Goal: Transaction & Acquisition: Purchase product/service

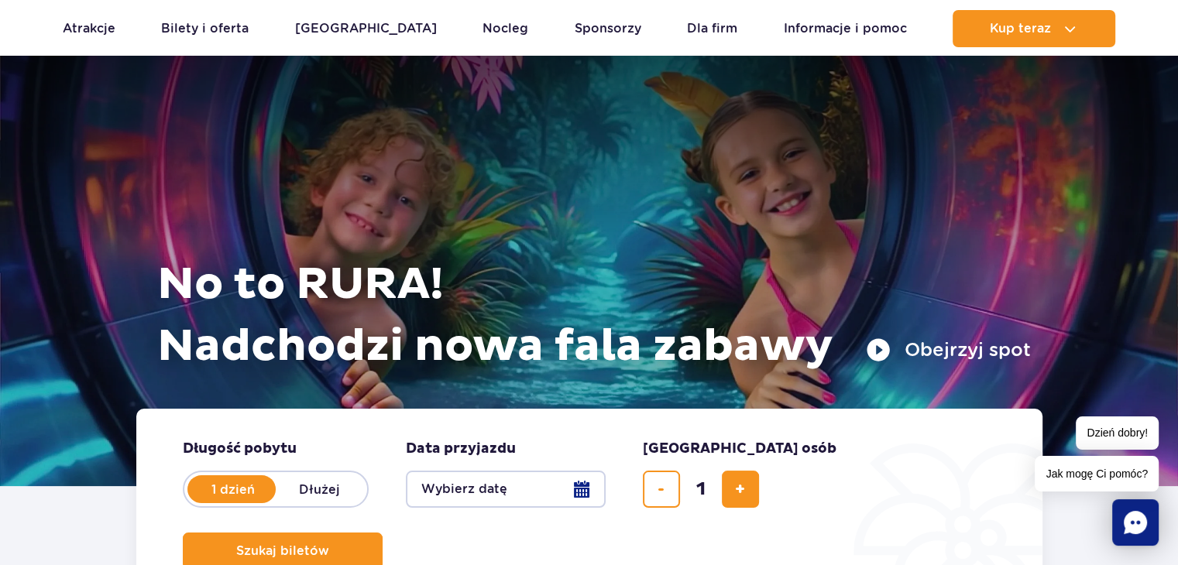
scroll to position [155, 0]
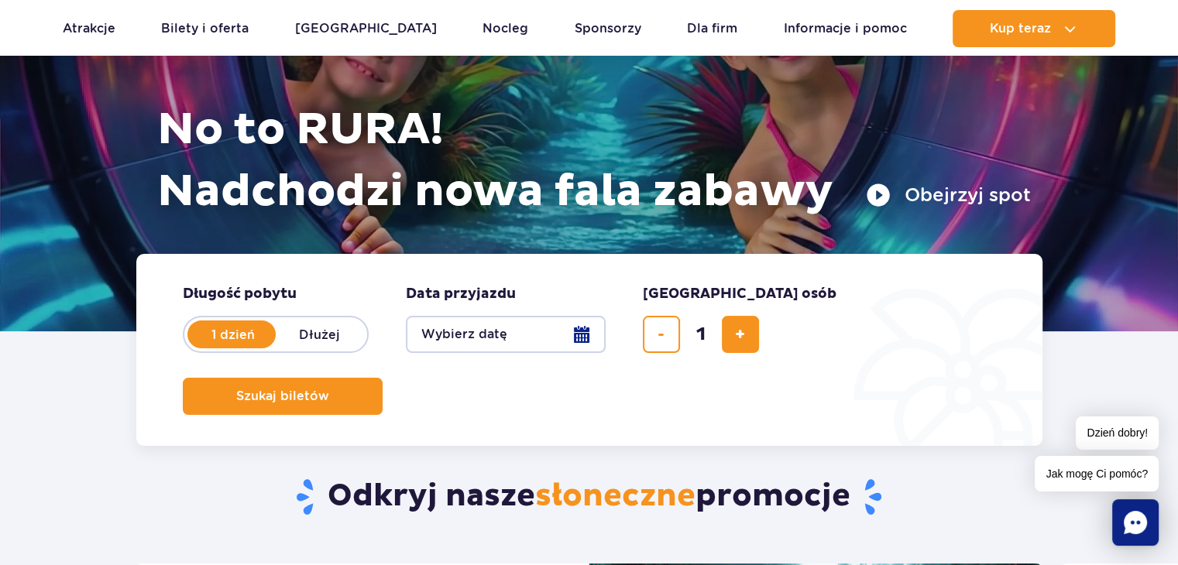
click at [588, 335] on button "Wybierz datę" at bounding box center [506, 334] width 200 height 37
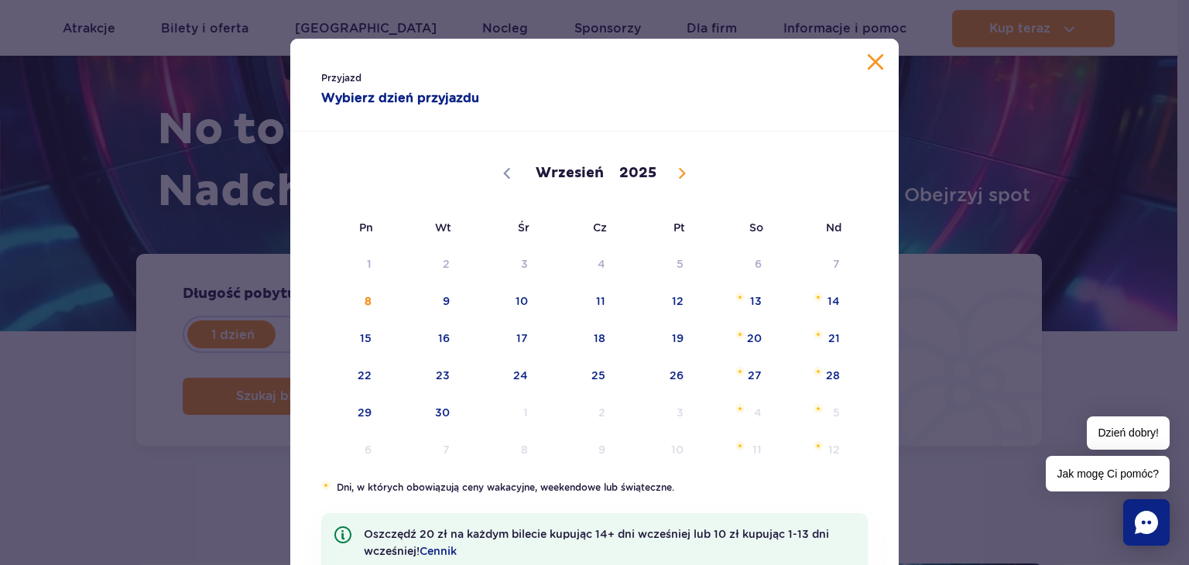
click at [677, 172] on icon at bounding box center [682, 173] width 11 height 11
select select "9"
click at [750, 262] on span "4" at bounding box center [735, 264] width 78 height 36
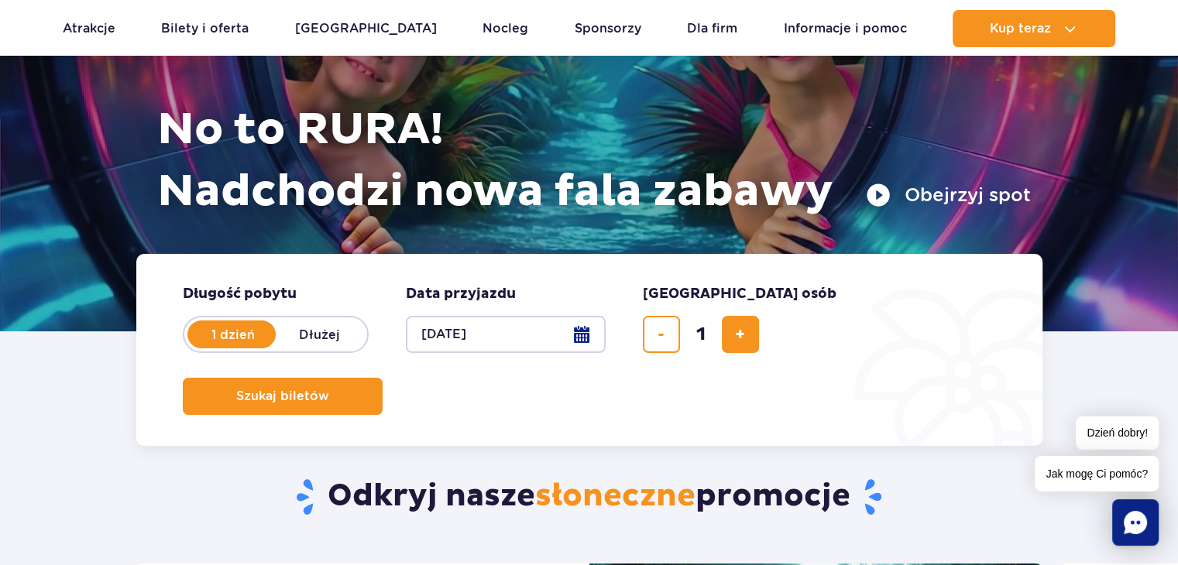
click at [577, 328] on button "04.10.25" at bounding box center [506, 334] width 200 height 37
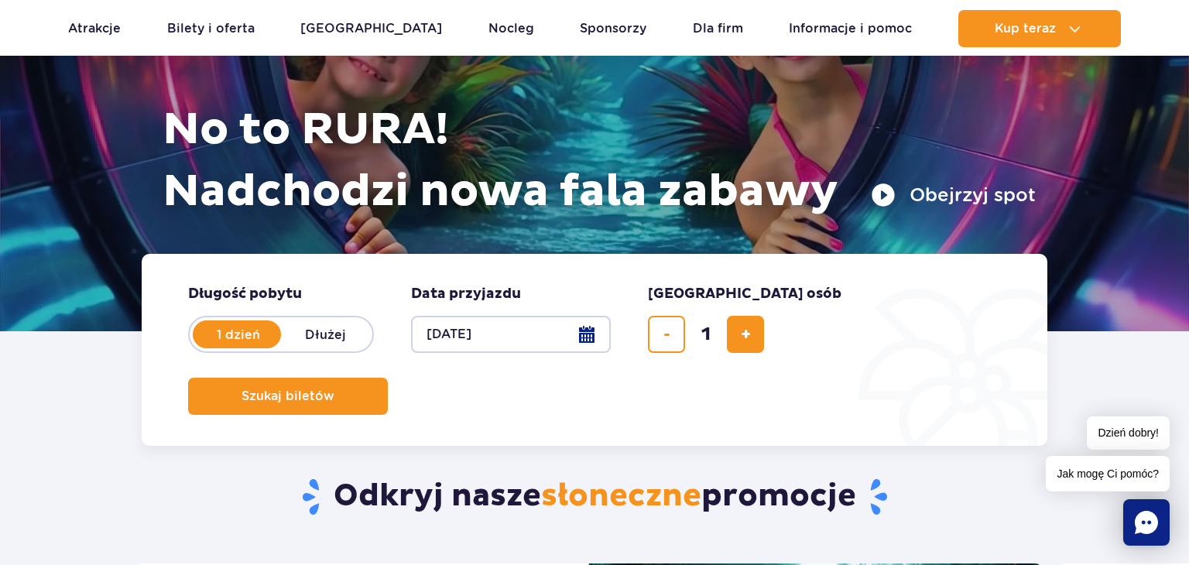
select select "9"
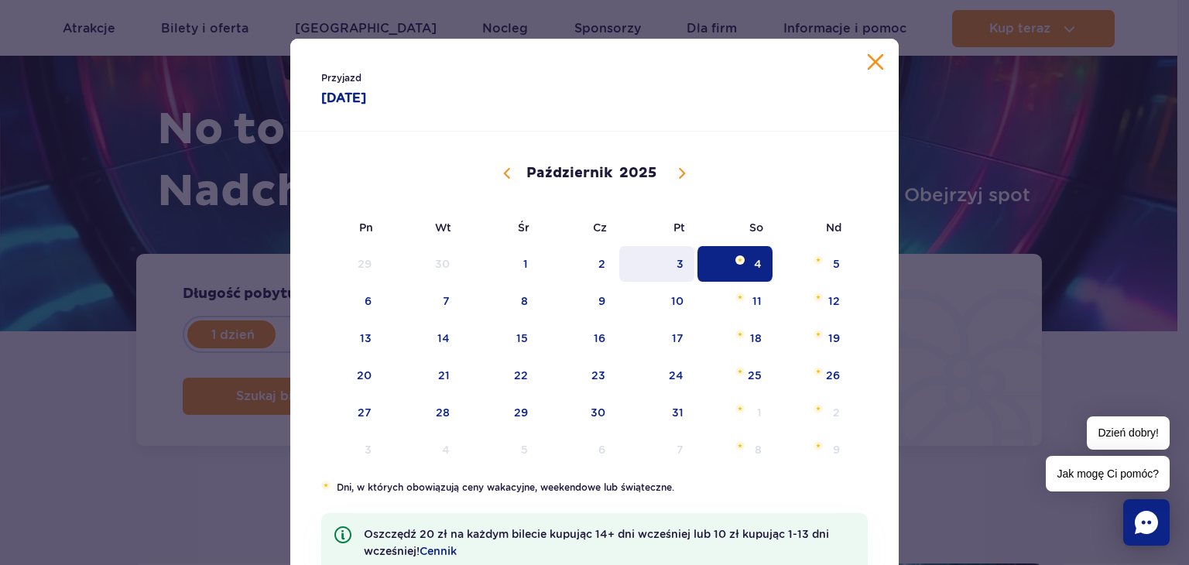
click at [663, 264] on span "3" at bounding box center [657, 264] width 78 height 36
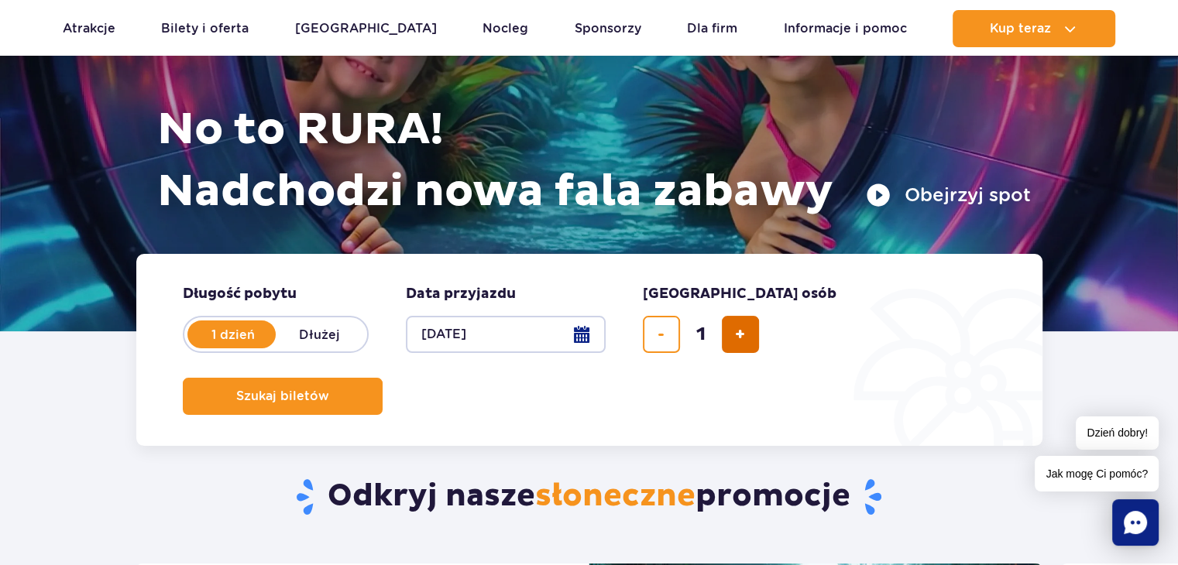
click at [735, 335] on span "dodaj bilet" at bounding box center [740, 335] width 10 height 0
type input "2"
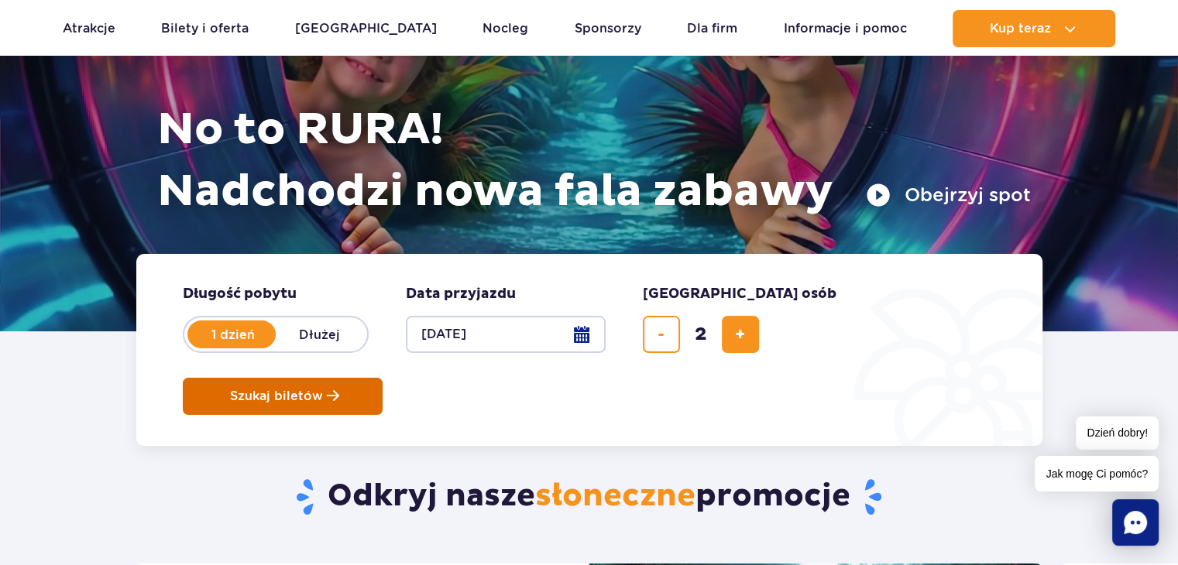
click at [383, 378] on button "Szukaj biletów" at bounding box center [283, 396] width 200 height 37
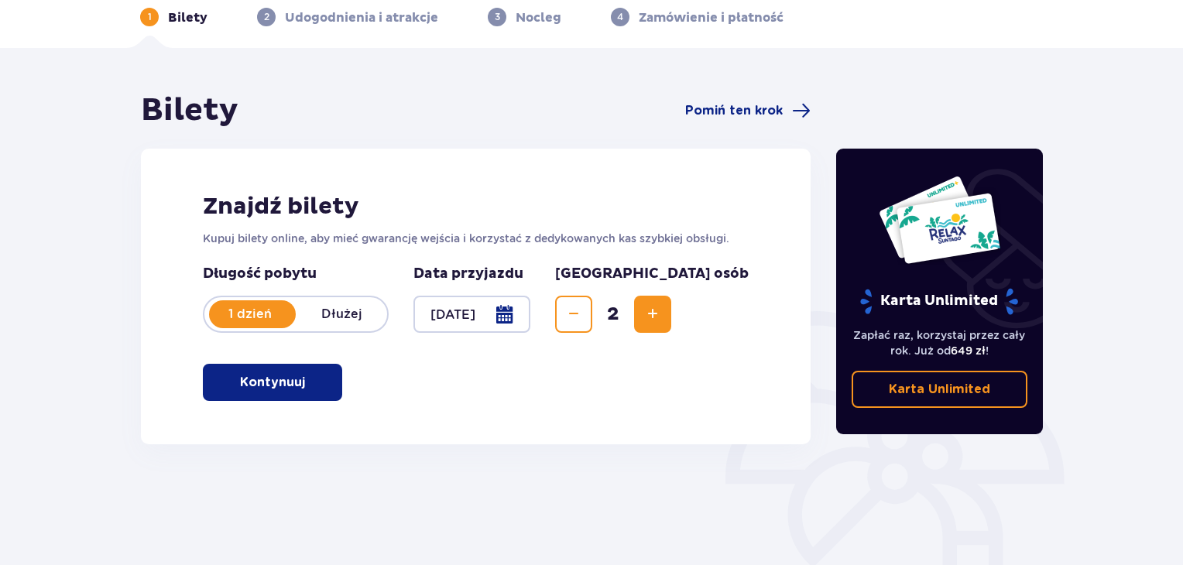
scroll to position [155, 0]
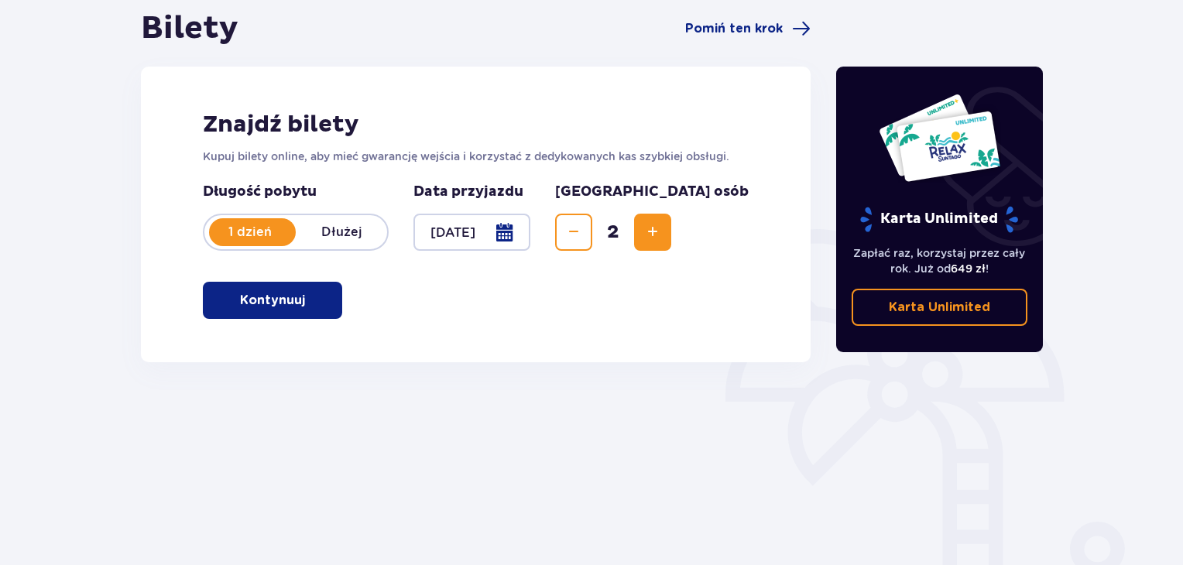
click at [272, 290] on button "Kontynuuj" at bounding box center [272, 300] width 139 height 37
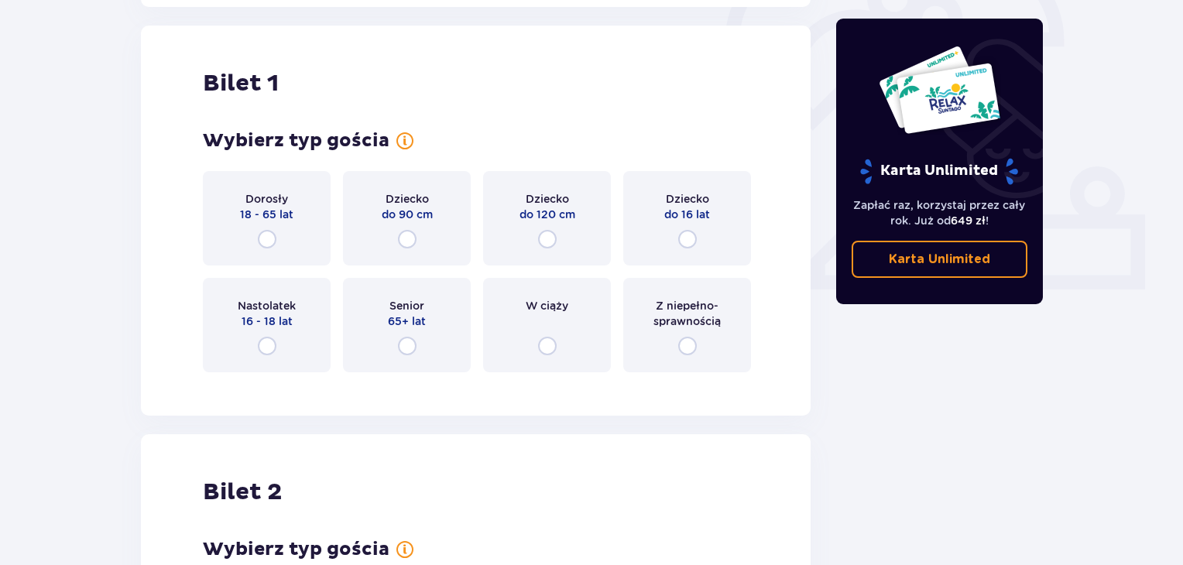
scroll to position [517, 0]
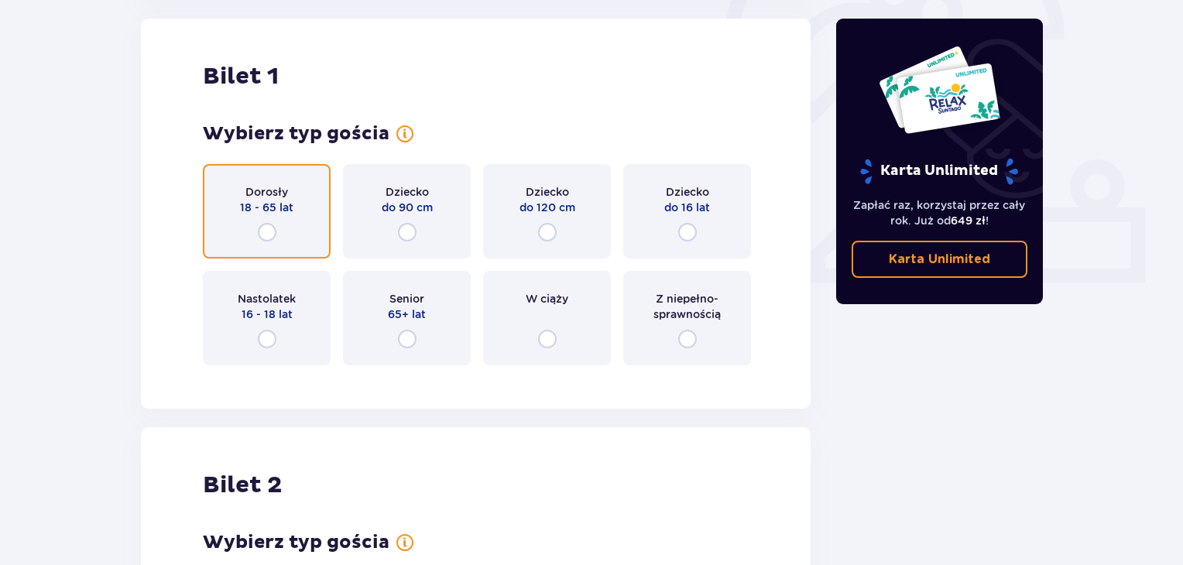
click at [270, 236] on input "radio" at bounding box center [267, 232] width 19 height 19
radio input "true"
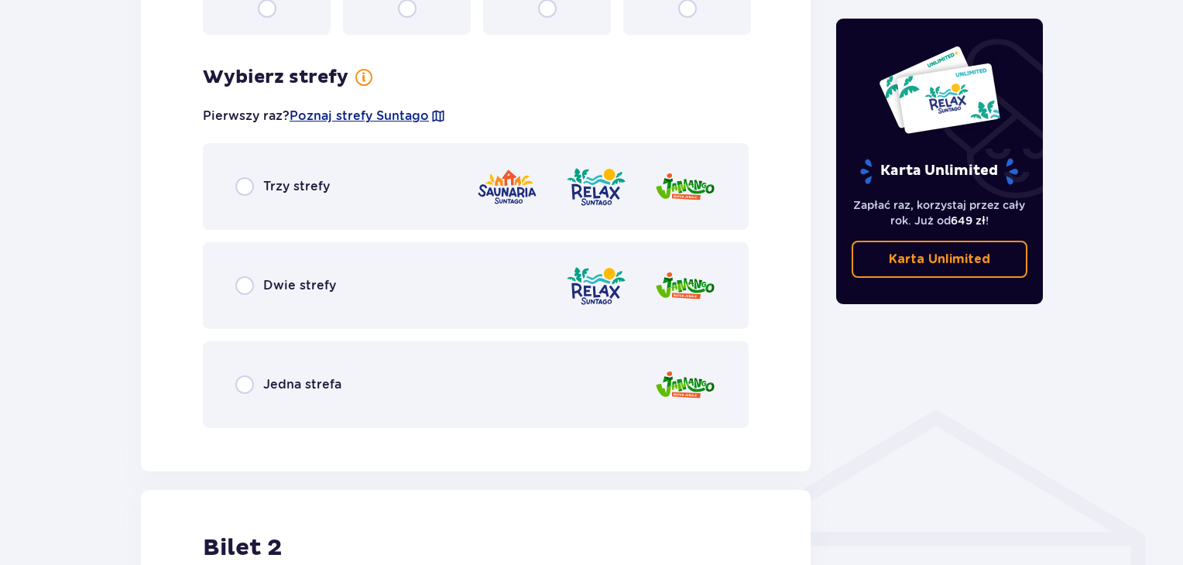
scroll to position [895, 0]
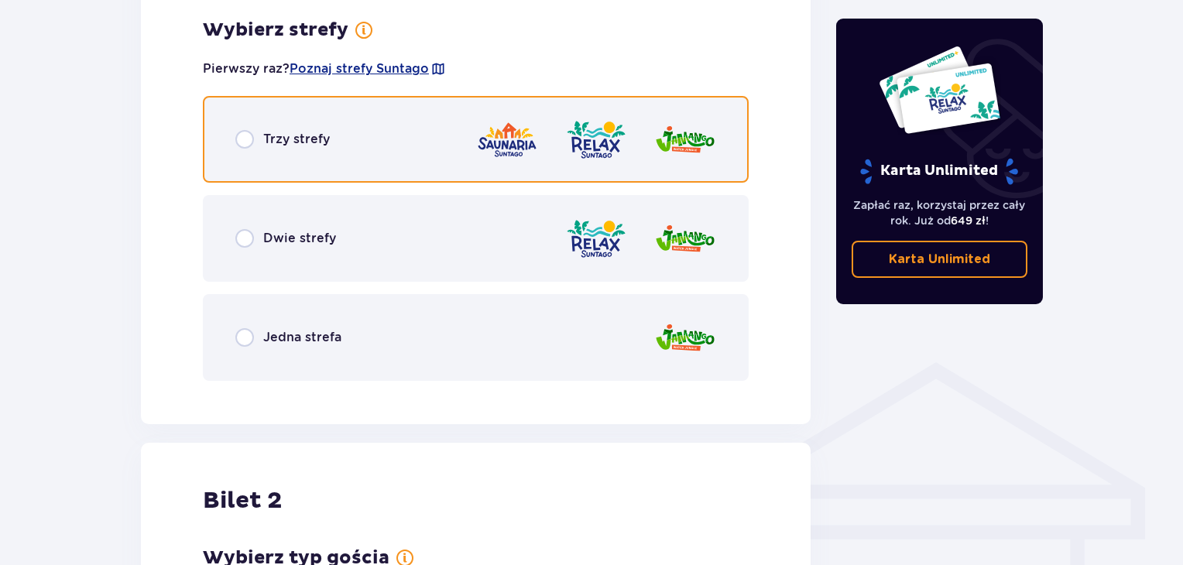
click at [252, 139] on input "radio" at bounding box center [244, 139] width 19 height 19
radio input "true"
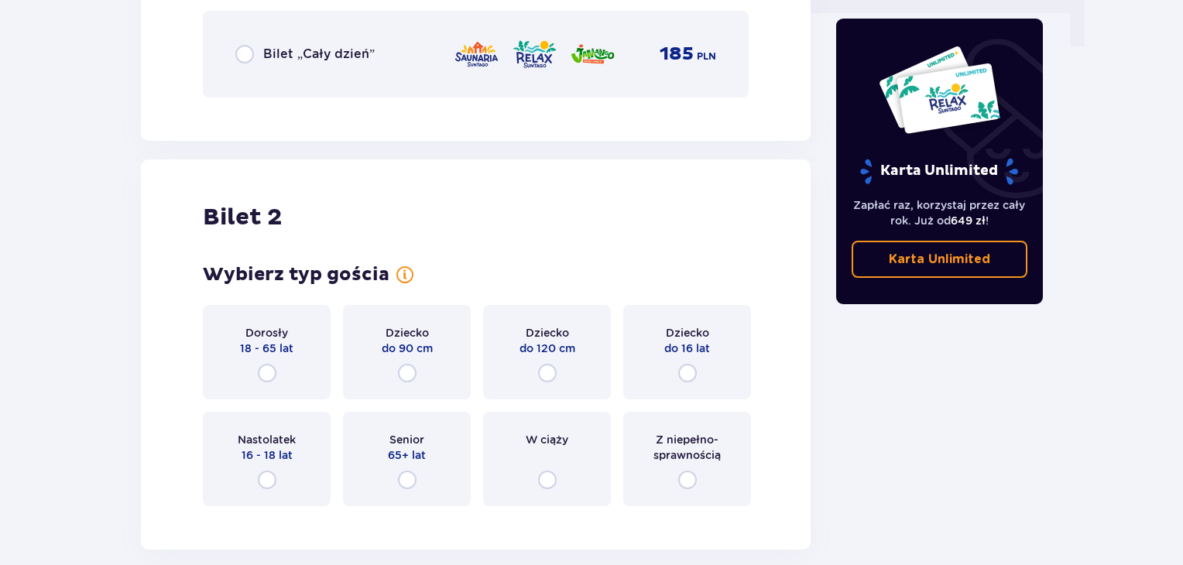
scroll to position [1465, 0]
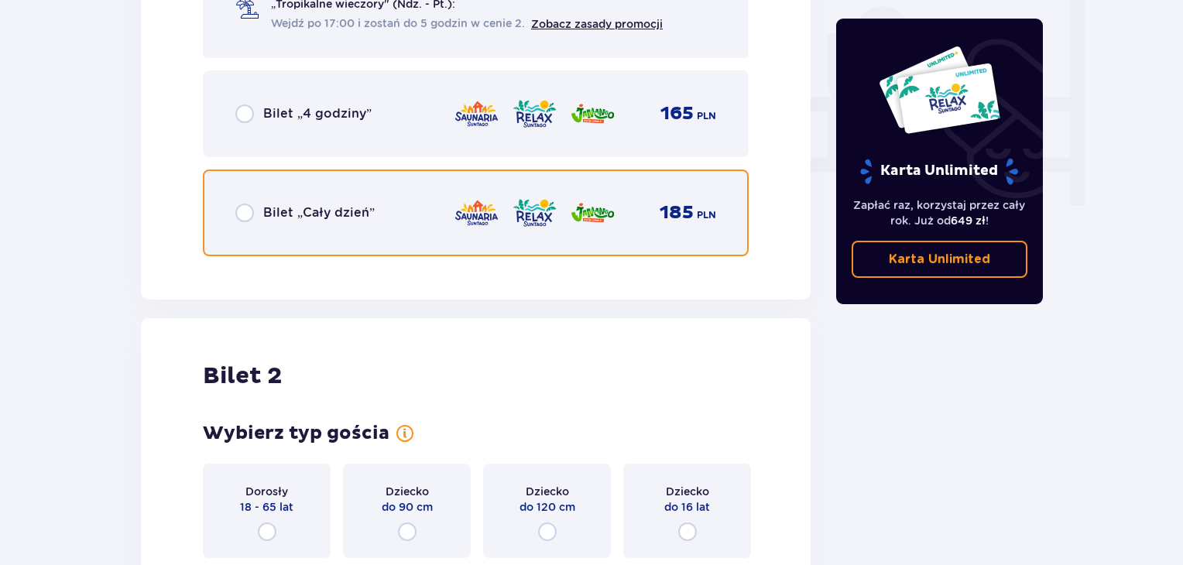
click at [245, 208] on input "radio" at bounding box center [244, 213] width 19 height 19
radio input "true"
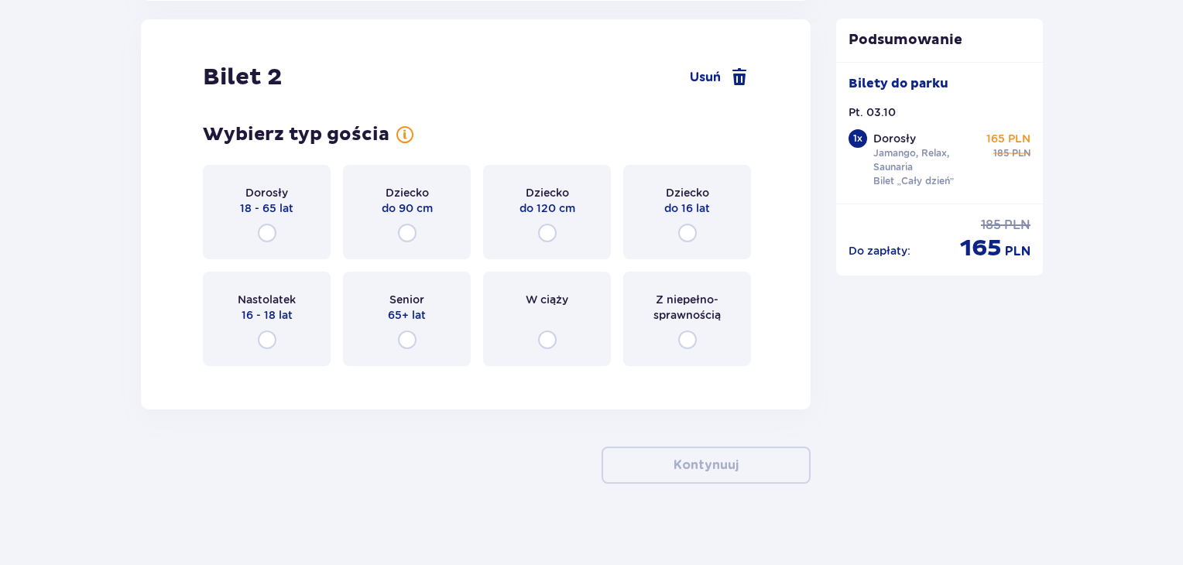
scroll to position [1766, 0]
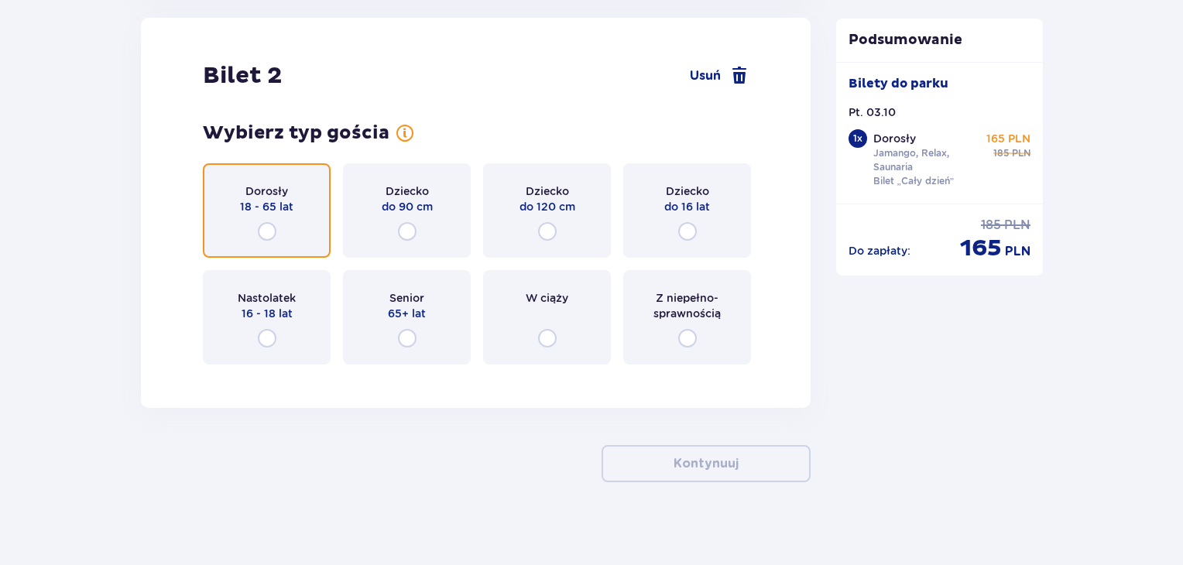
click at [269, 228] on input "radio" at bounding box center [267, 231] width 19 height 19
radio input "true"
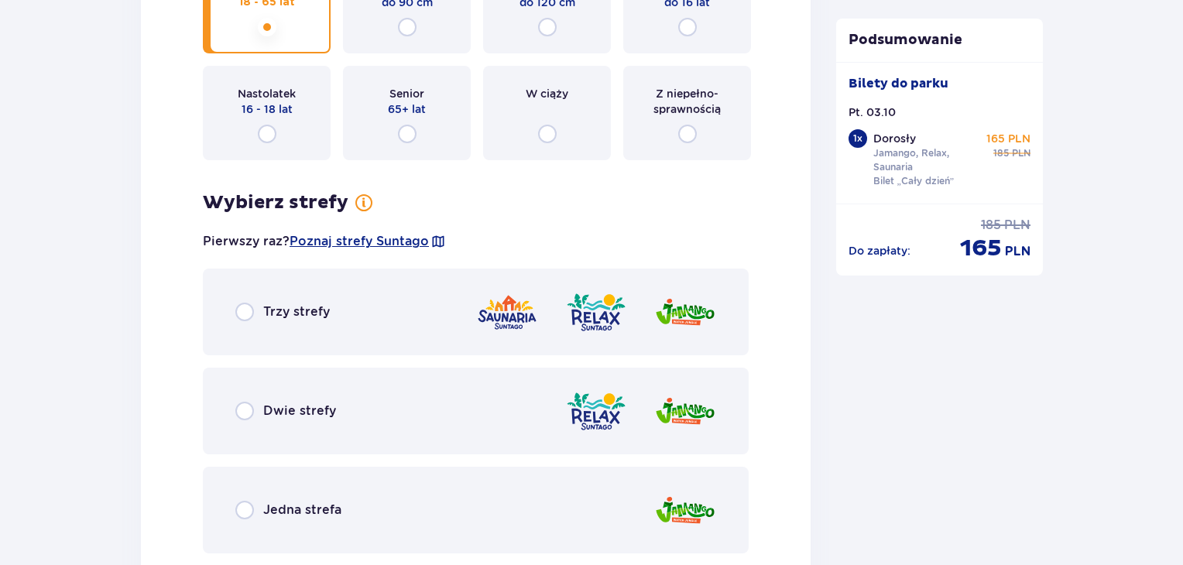
scroll to position [2064, 0]
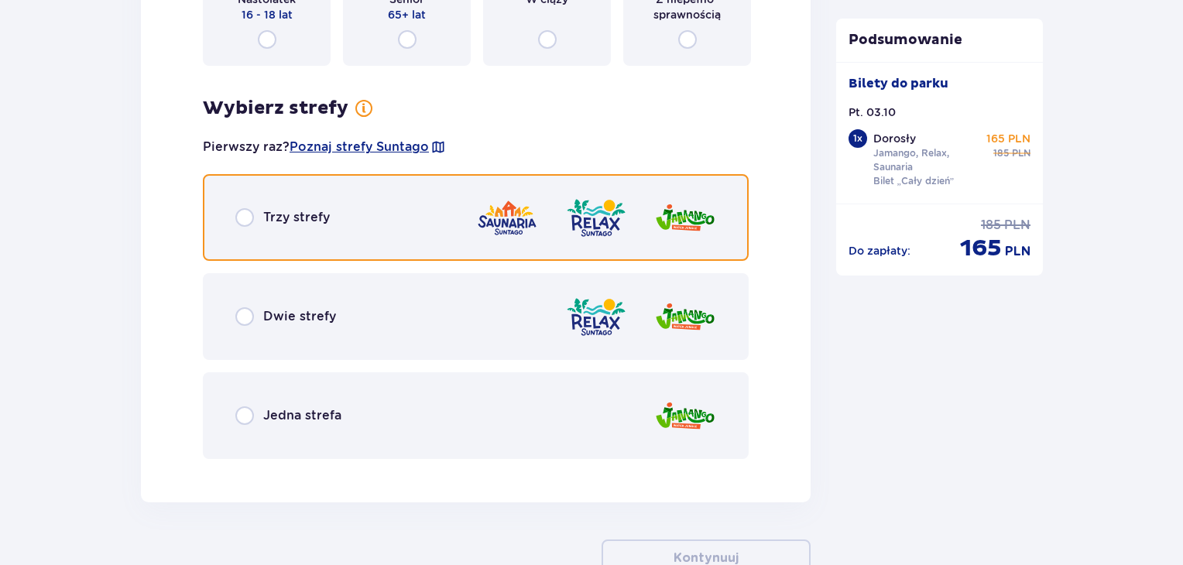
click at [246, 217] on input "radio" at bounding box center [244, 217] width 19 height 19
radio input "true"
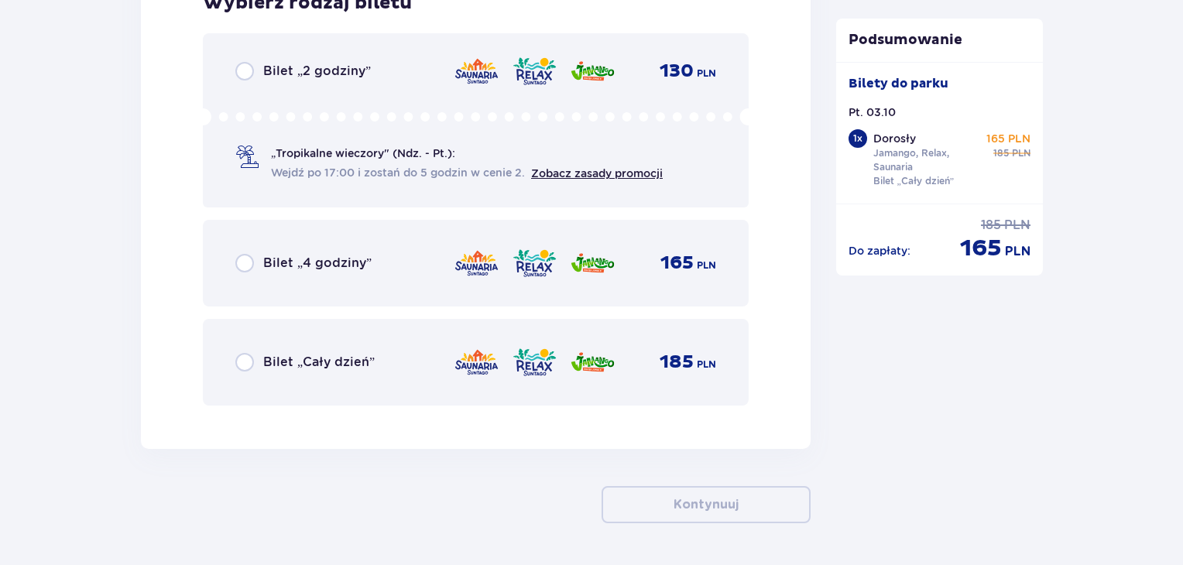
scroll to position [2614, 0]
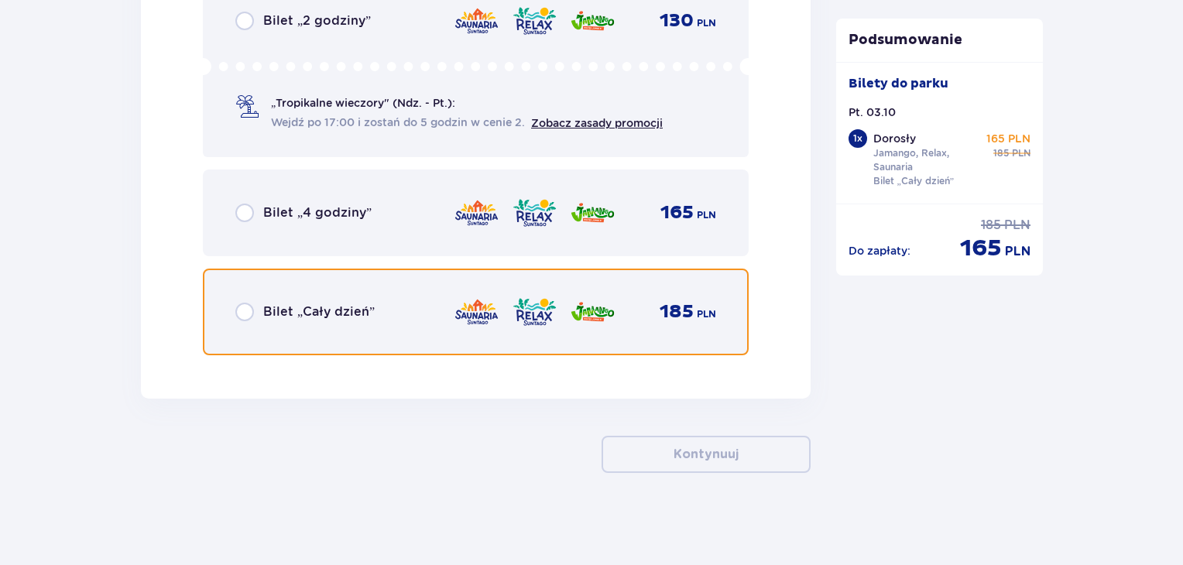
click at [243, 314] on input "radio" at bounding box center [244, 312] width 19 height 19
radio input "true"
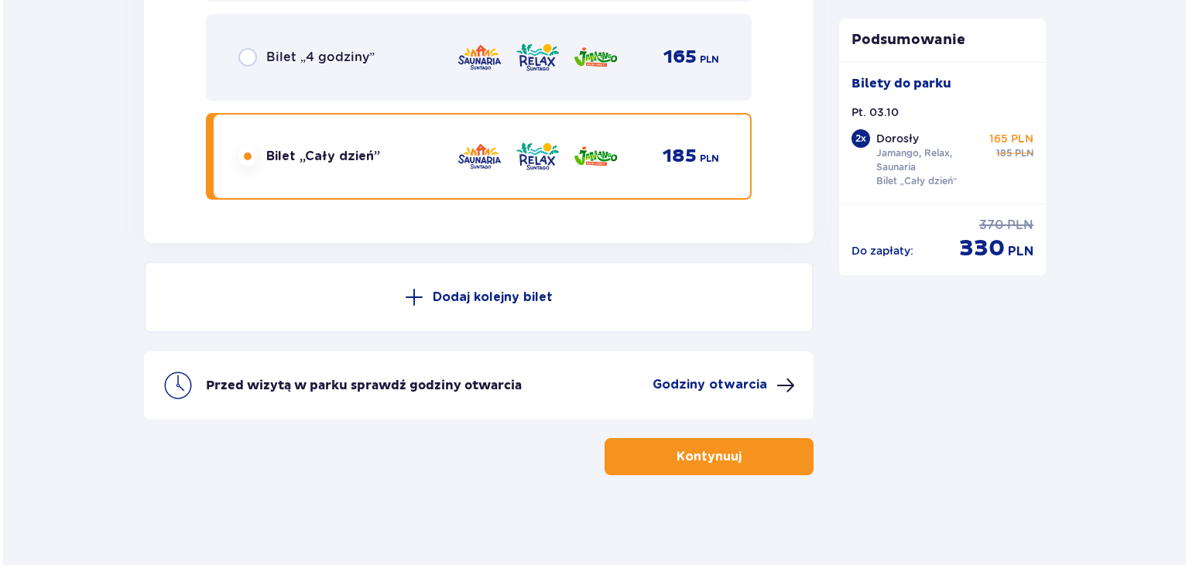
scroll to position [2771, 0]
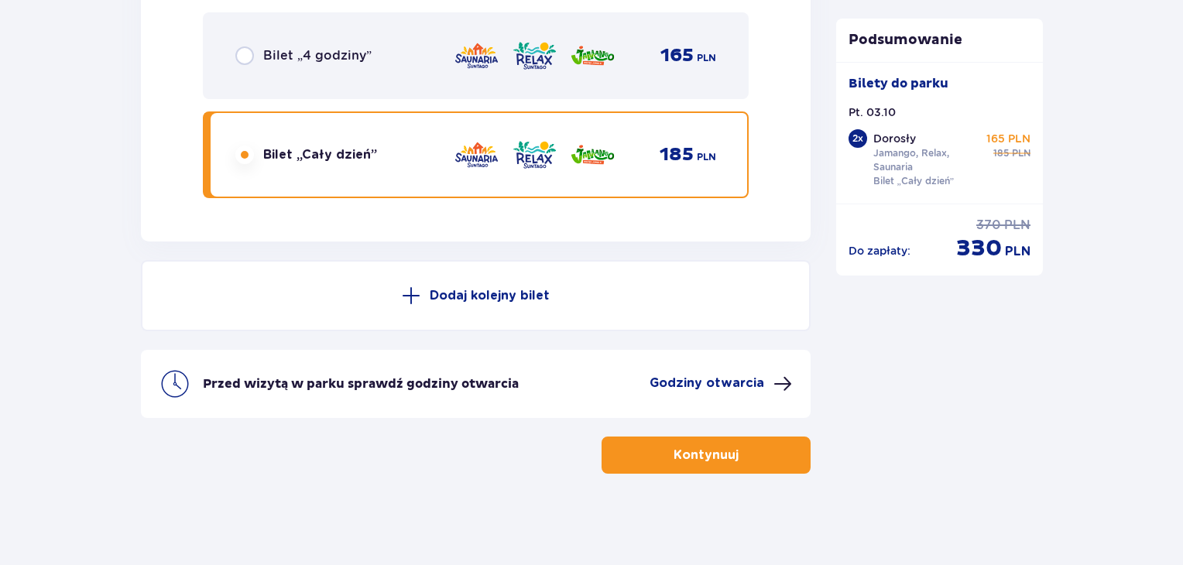
click at [705, 383] on p "Godziny otwarcia" at bounding box center [707, 383] width 115 height 17
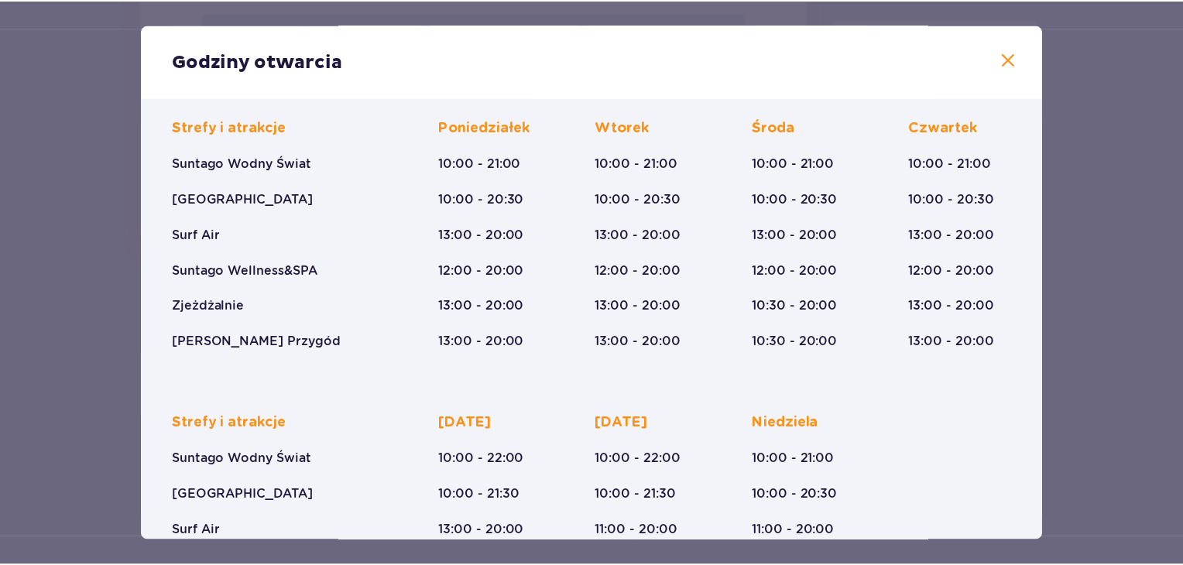
scroll to position [161, 0]
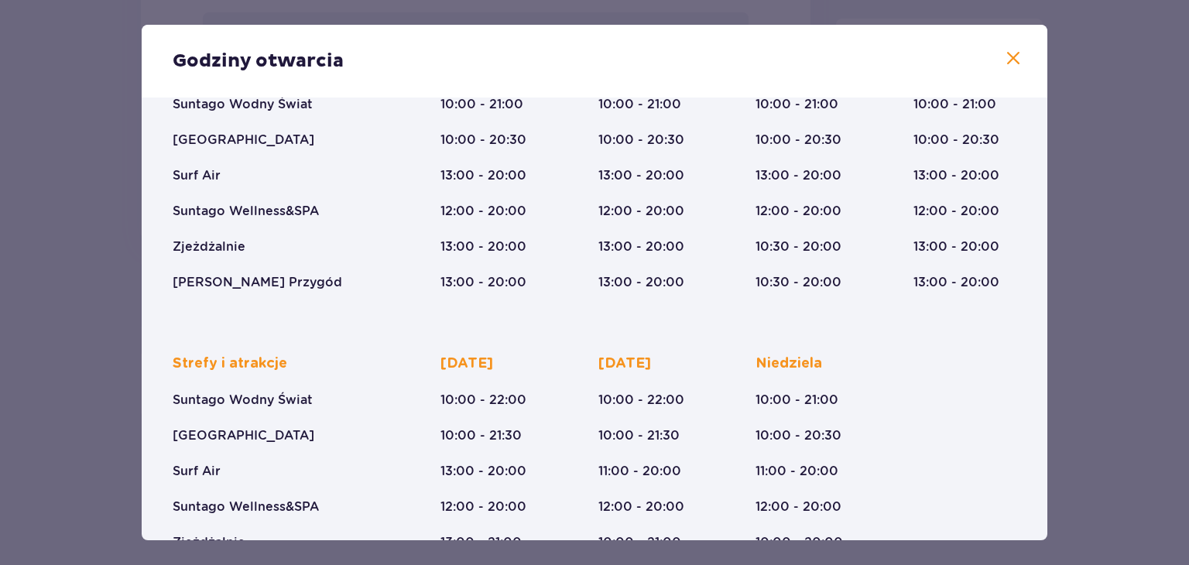
click at [1019, 63] on div "Godziny otwarcia" at bounding box center [595, 61] width 906 height 73
click at [1012, 56] on span at bounding box center [1013, 59] width 19 height 19
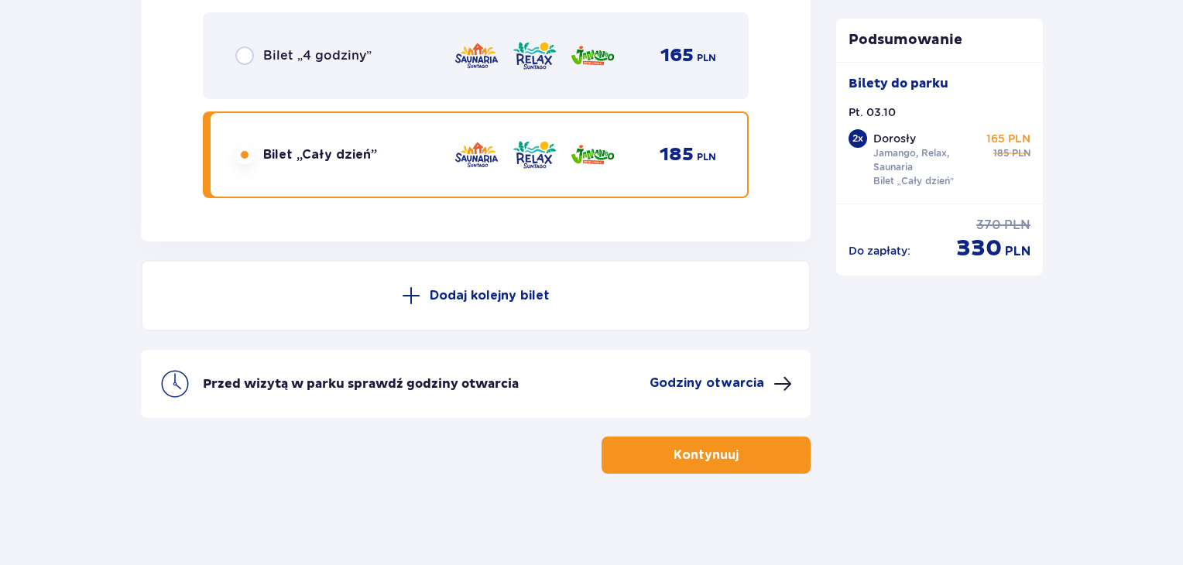
click at [760, 451] on button "Kontynuuj" at bounding box center [706, 455] width 209 height 37
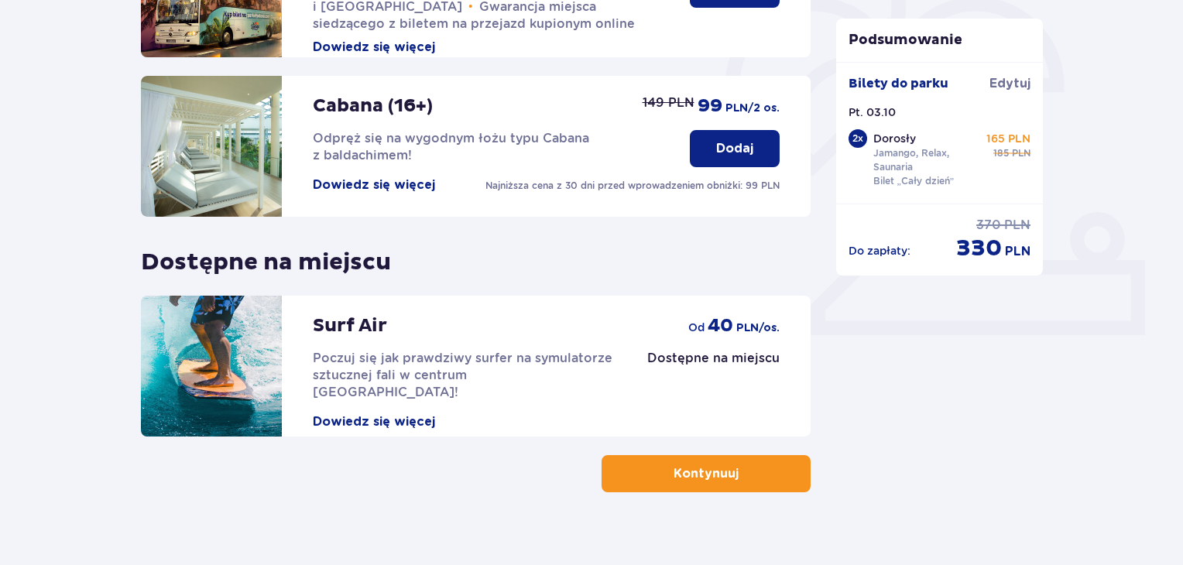
scroll to position [485, 0]
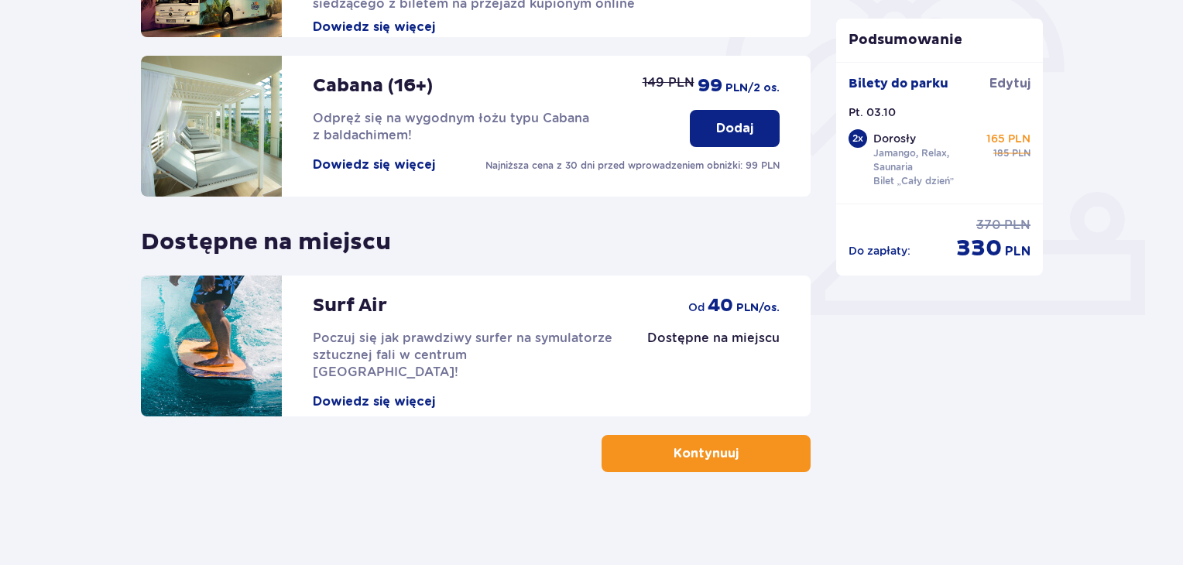
click at [711, 455] on p "Kontynuuj" at bounding box center [706, 453] width 65 height 17
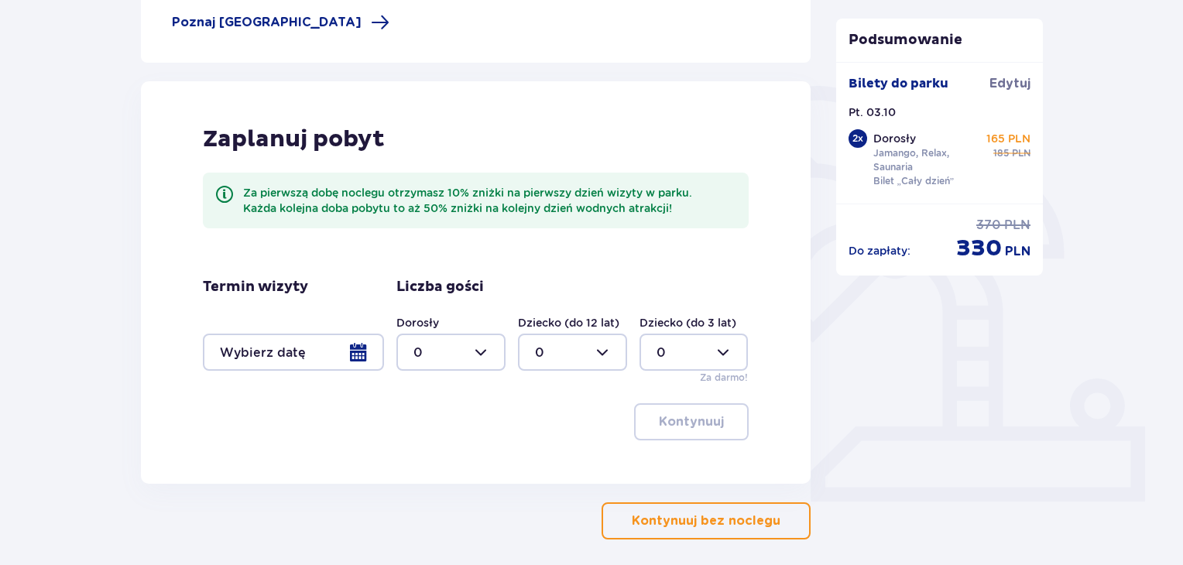
scroll to position [366, 0]
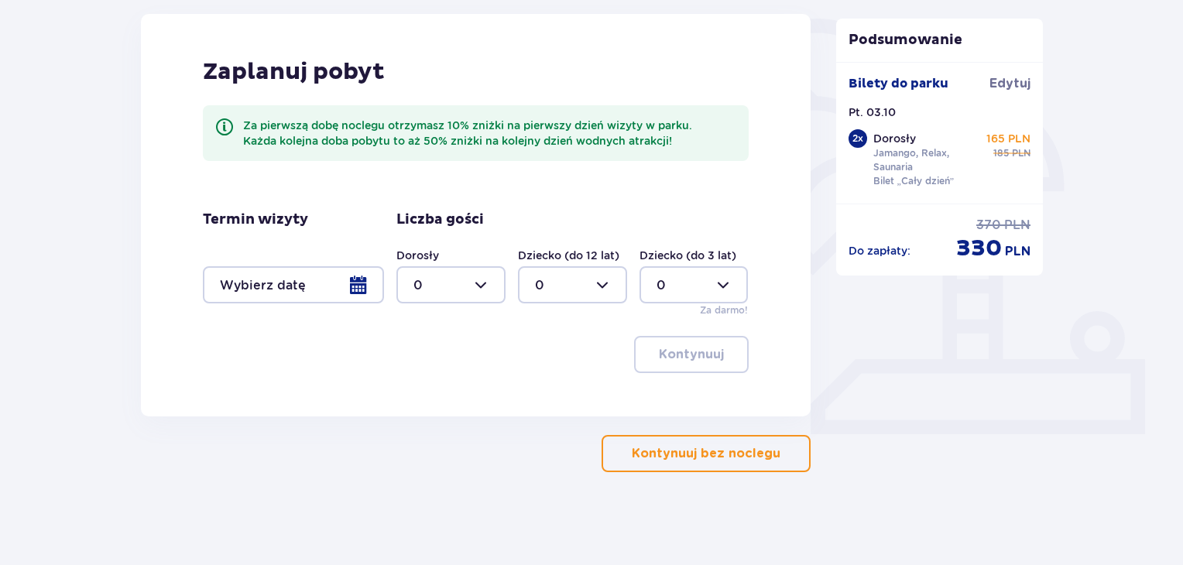
click at [719, 451] on p "Kontynuuj bez noclegu" at bounding box center [706, 453] width 149 height 17
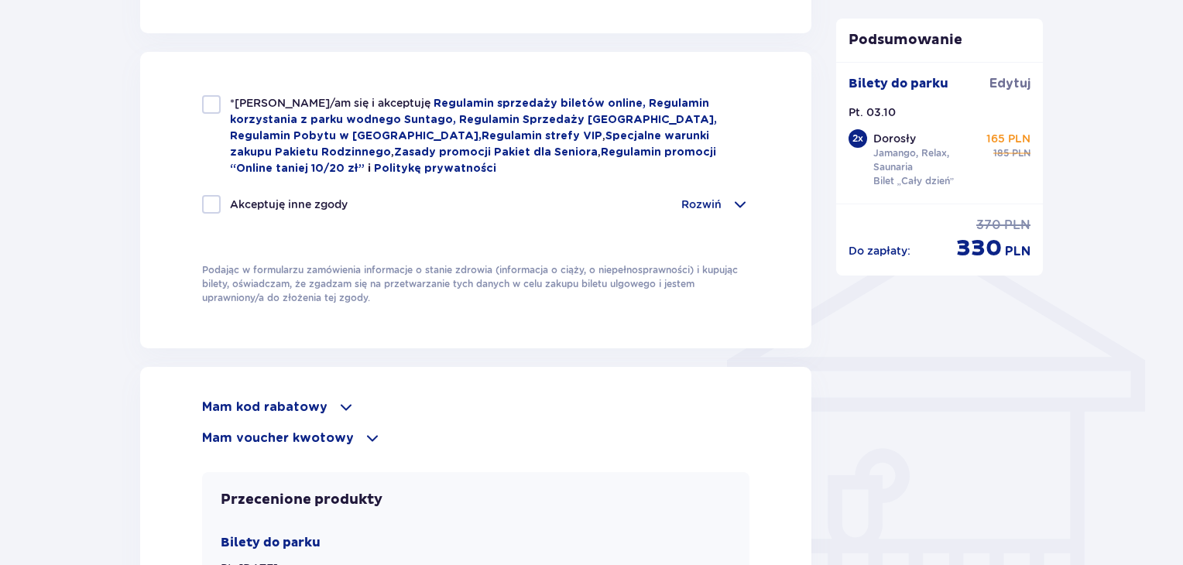
scroll to position [1021, 0]
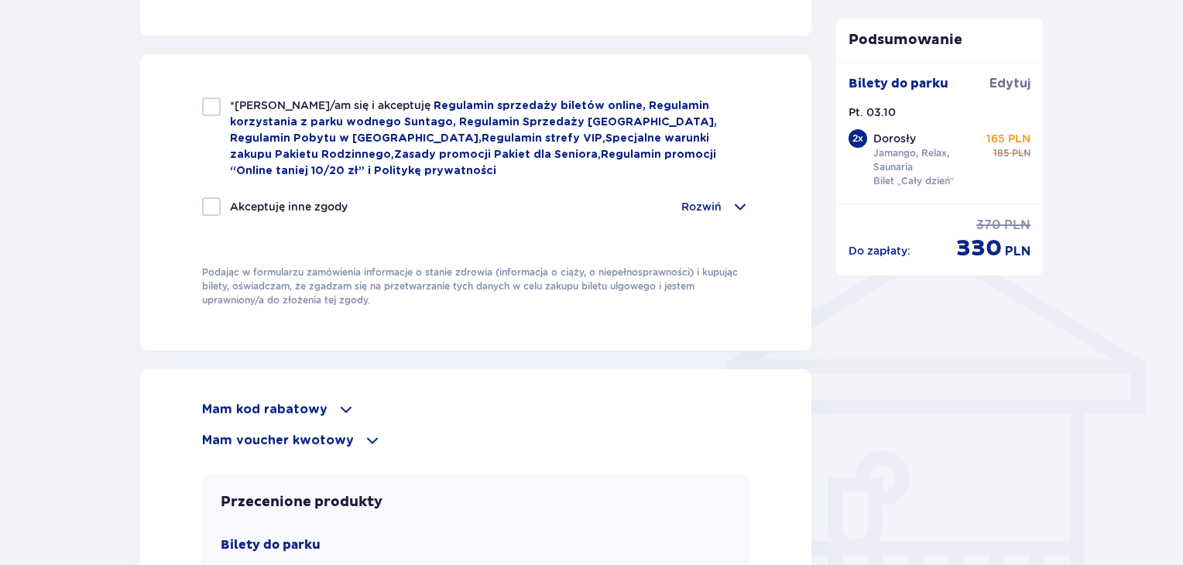
drag, startPoint x: 318, startPoint y: 407, endPoint x: 395, endPoint y: 410, distance: 76.7
click at [395, 411] on div "Mam kod rabatowy" at bounding box center [475, 409] width 547 height 19
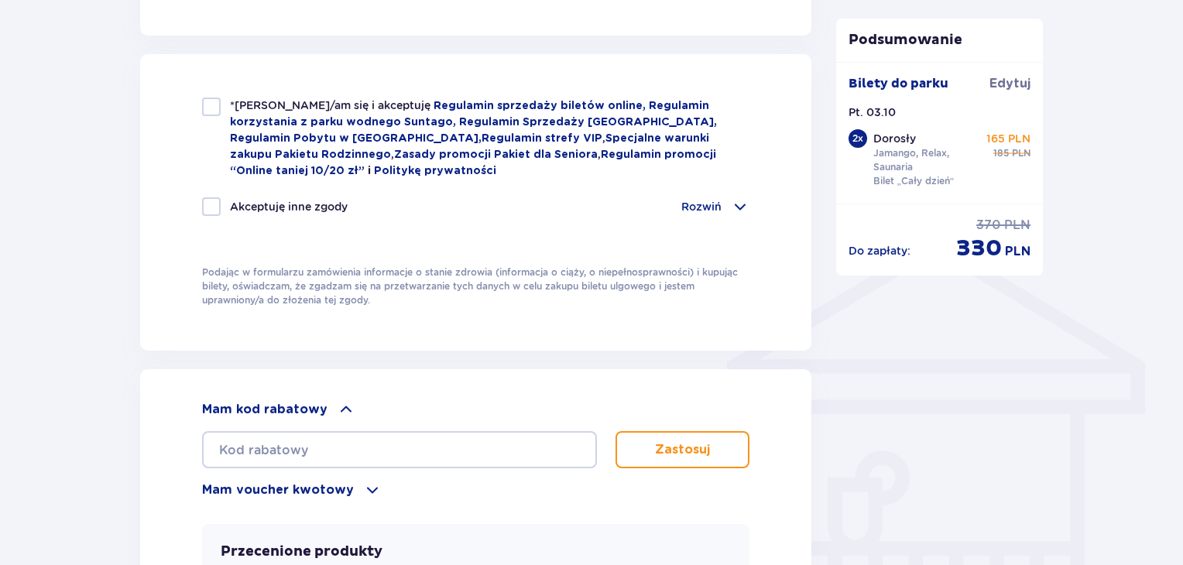
scroll to position [1098, 0]
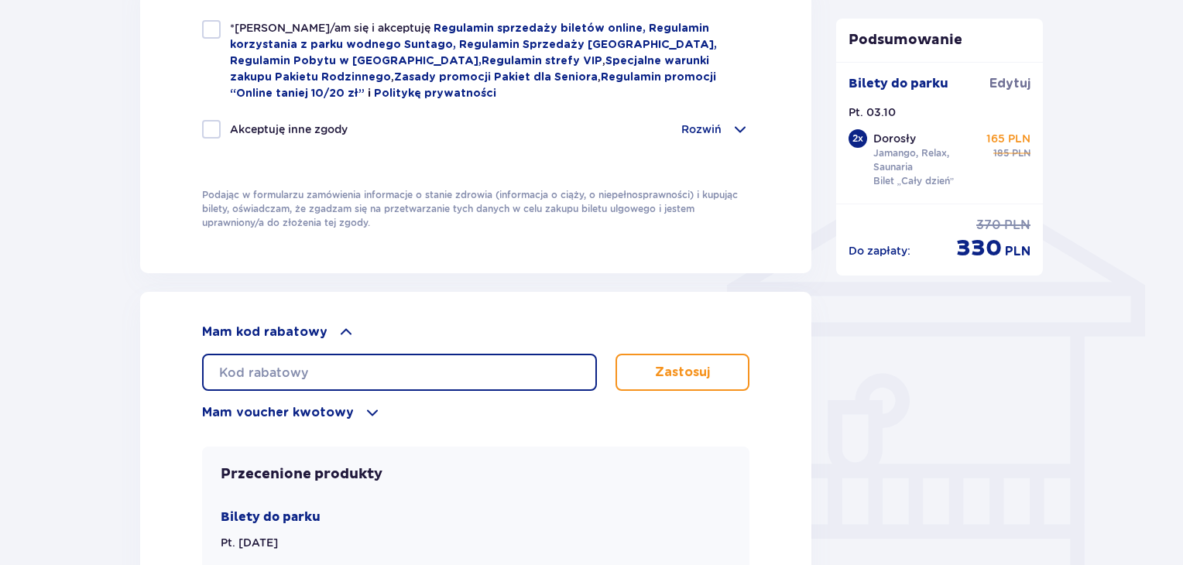
click at [298, 354] on input "text" at bounding box center [399, 372] width 395 height 37
paste input "850003298355688"
type input "850003298355688"
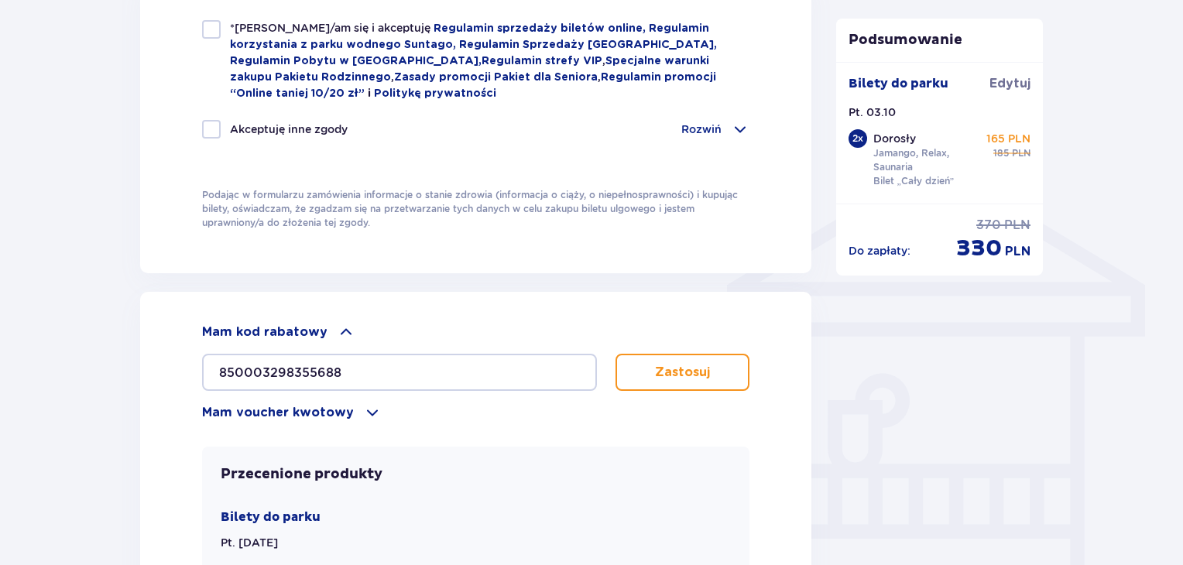
click at [652, 382] on button "Zastosuj" at bounding box center [683, 372] width 134 height 37
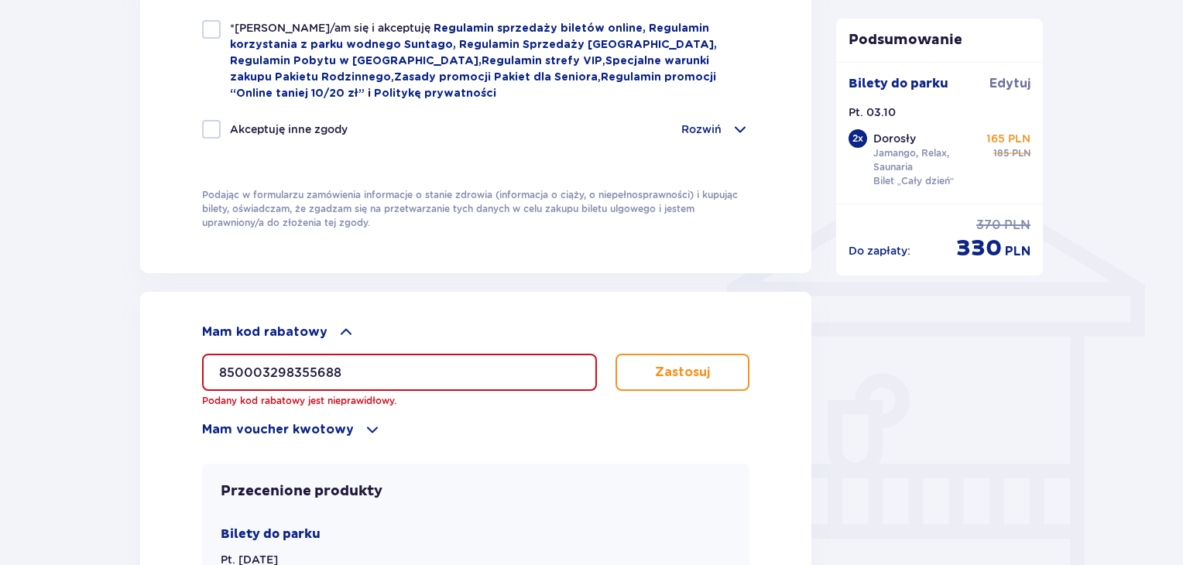
click at [301, 422] on p "Mam voucher kwotowy" at bounding box center [278, 429] width 152 height 17
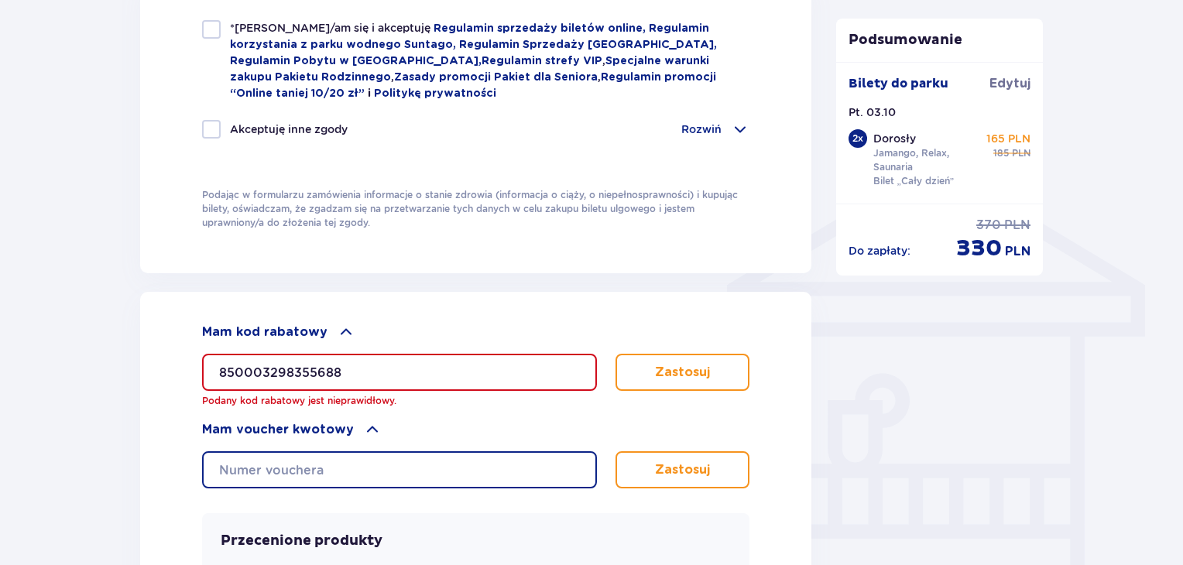
click at [288, 465] on input "text" at bounding box center [399, 469] width 395 height 37
paste input "850003298355688"
type input "850003298355688"
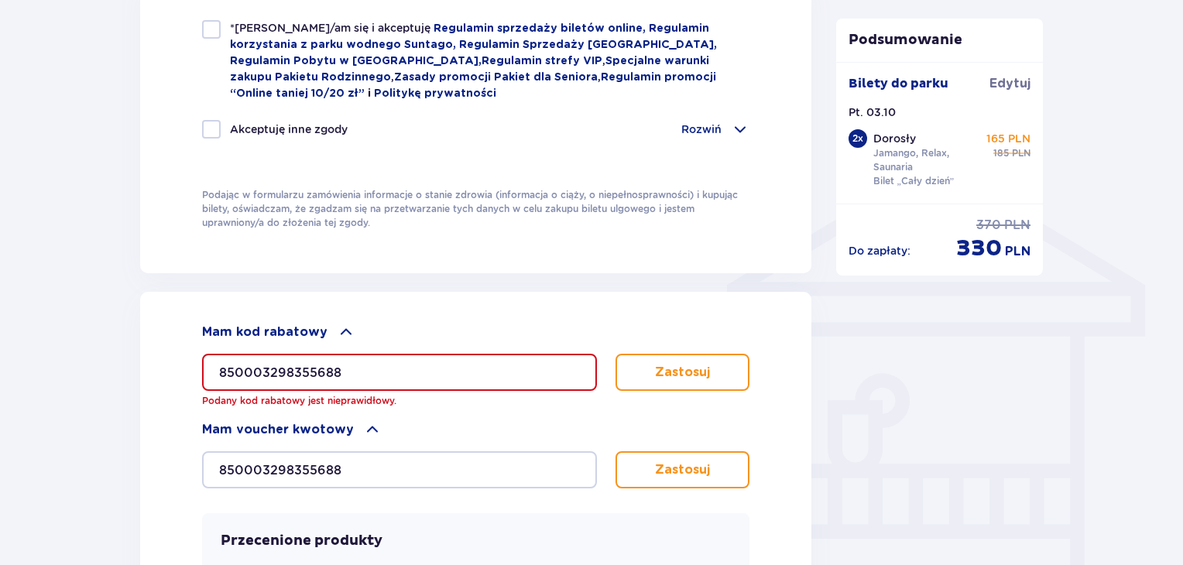
click at [655, 472] on p "Zastosuj" at bounding box center [682, 470] width 55 height 17
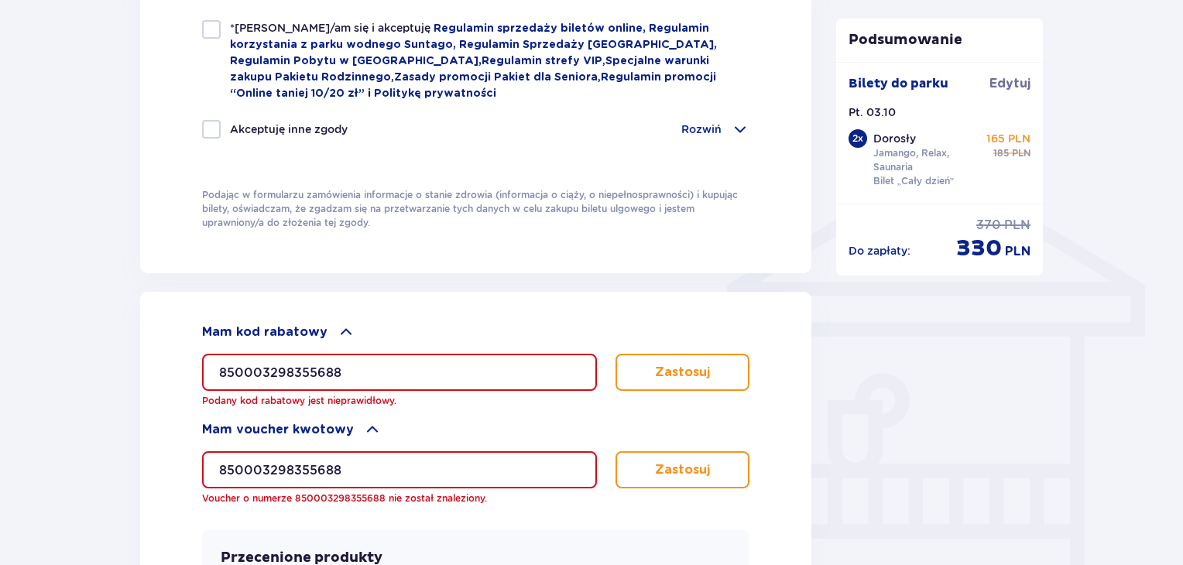
drag, startPoint x: 374, startPoint y: 356, endPoint x: 281, endPoint y: 359, distance: 93.0
click at [281, 359] on input "850003298355688" at bounding box center [399, 372] width 395 height 37
click at [407, 365] on input "850003298355688" at bounding box center [399, 372] width 395 height 37
drag, startPoint x: 352, startPoint y: 364, endPoint x: 184, endPoint y: 361, distance: 168.8
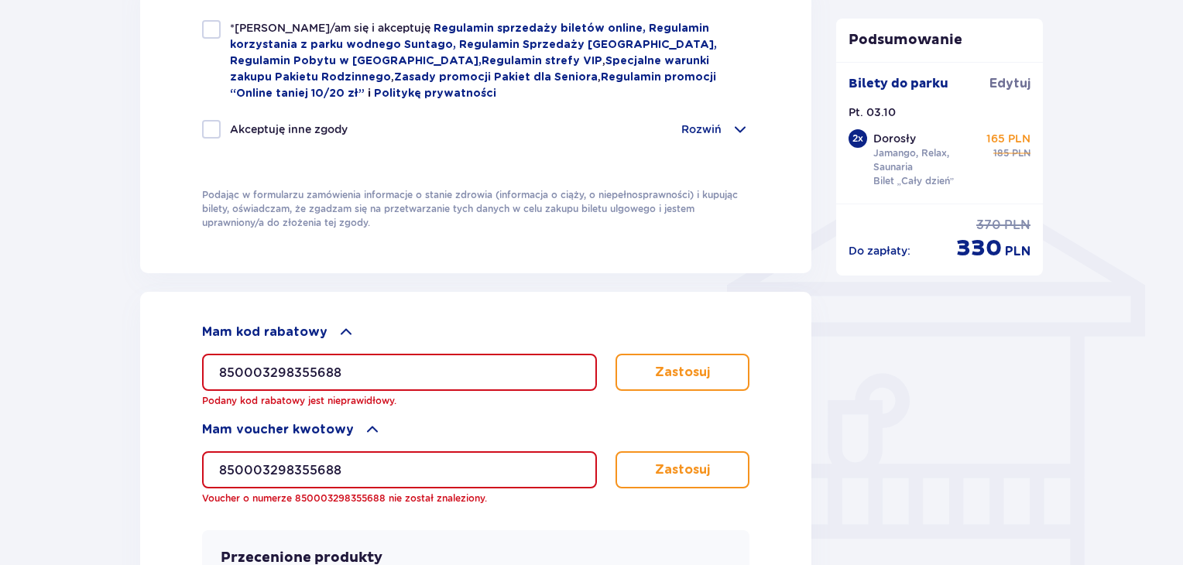
paste input "30006298658486"
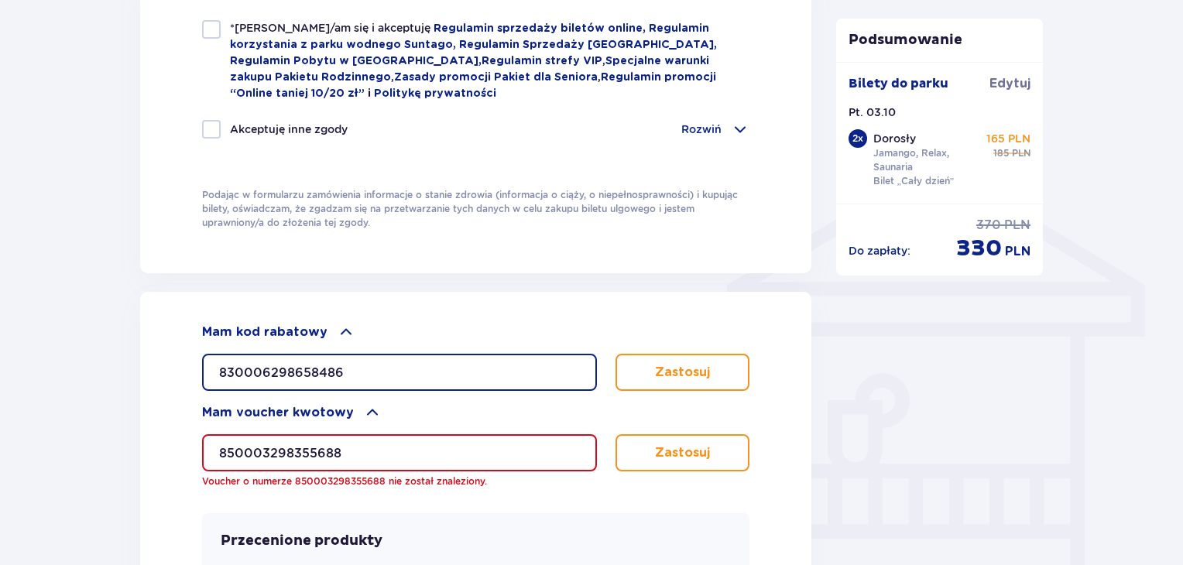
type input "830006298658486"
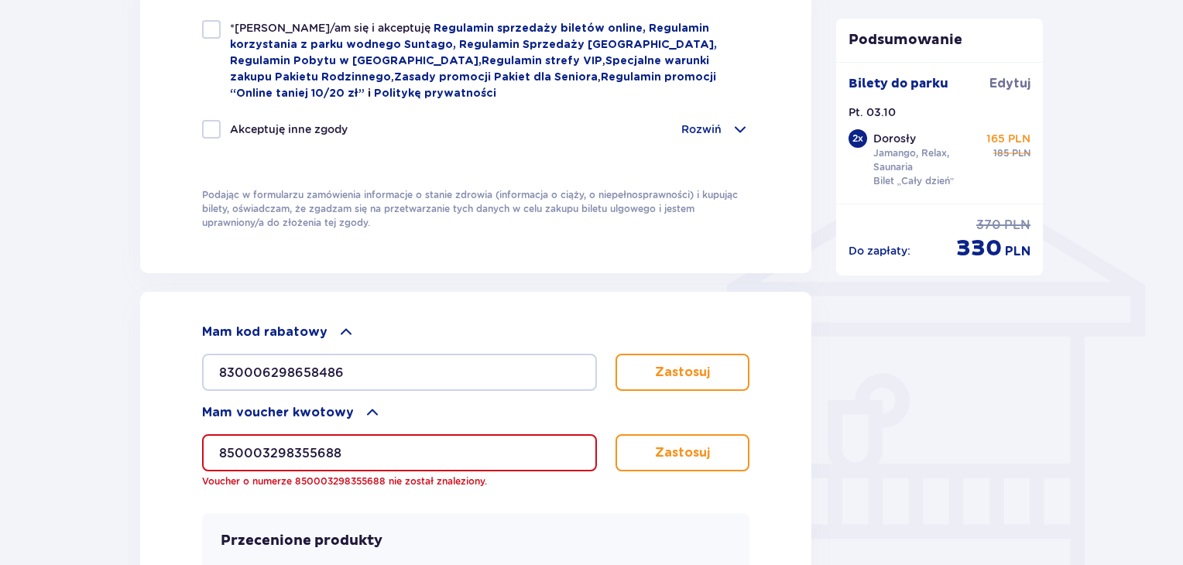
click at [675, 372] on p "Zastosuj" at bounding box center [682, 372] width 55 height 17
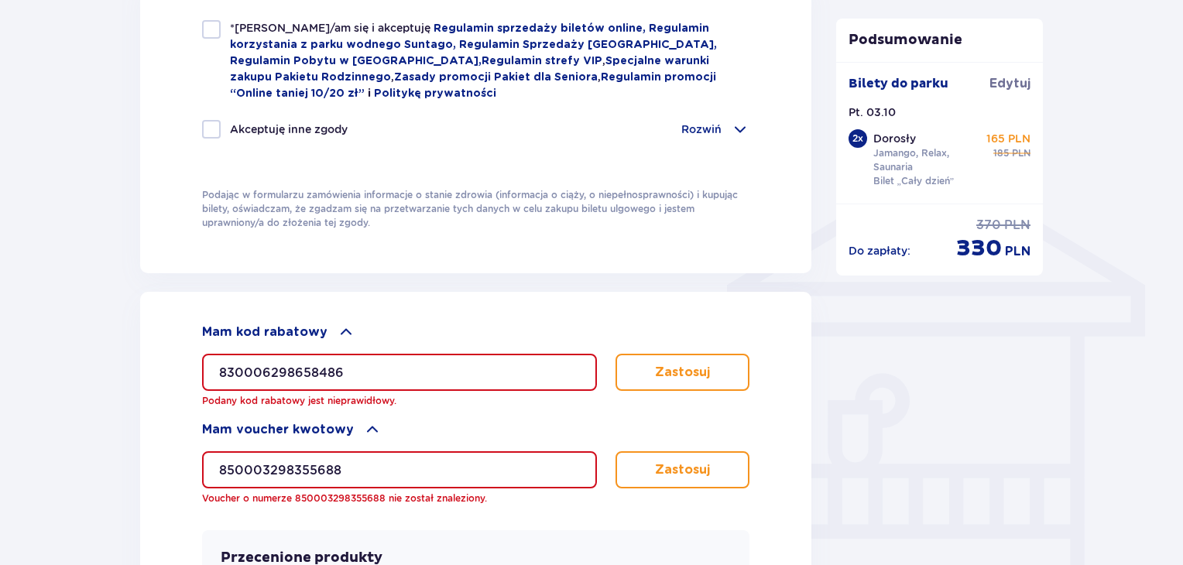
drag, startPoint x: 369, startPoint y: 470, endPoint x: 173, endPoint y: 455, distance: 196.5
paste input "30006298658486"
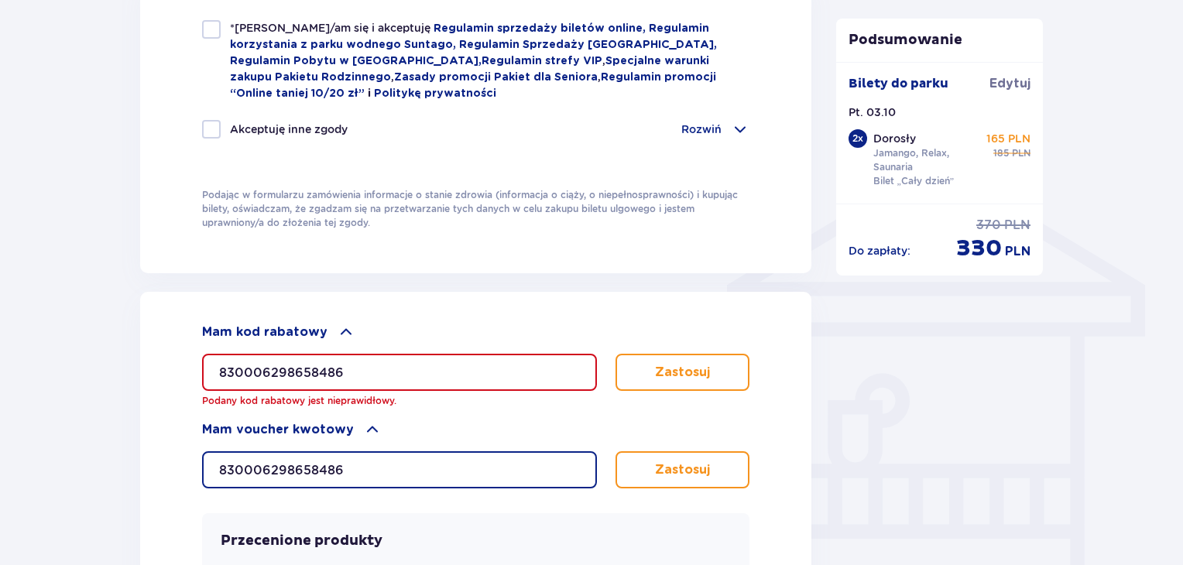
type input "830006298658486"
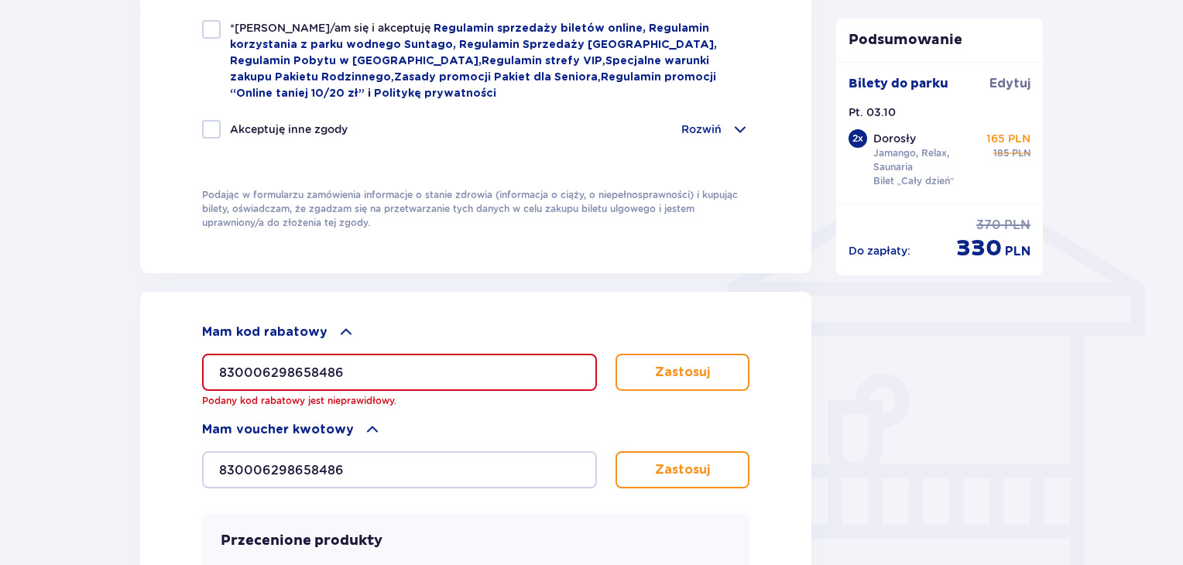
click at [693, 462] on p "Zastosuj" at bounding box center [682, 470] width 55 height 17
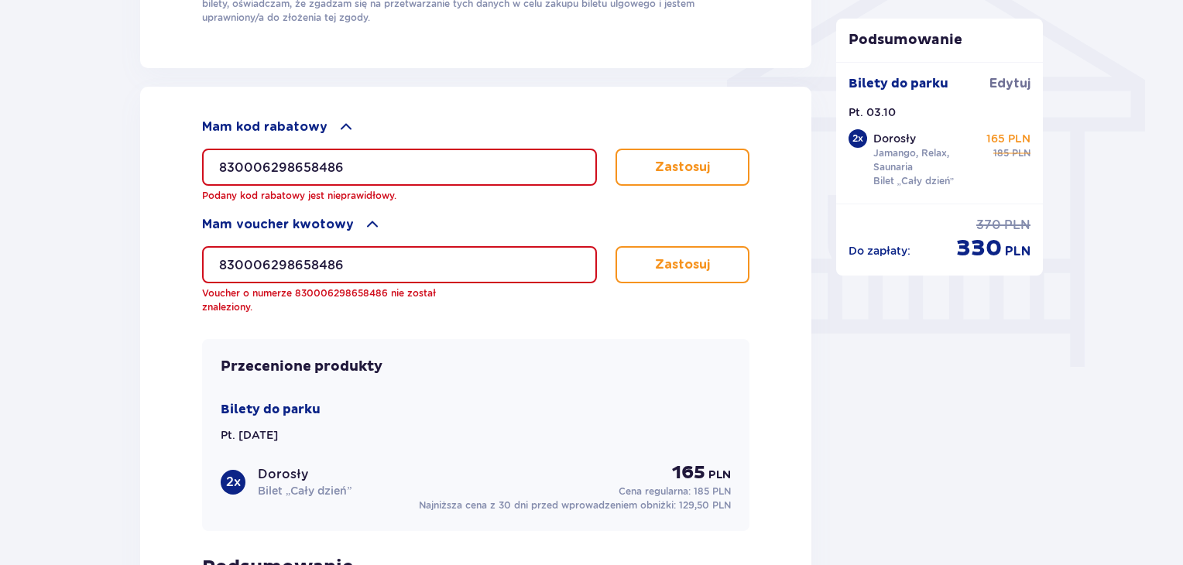
scroll to position [1394, 0]
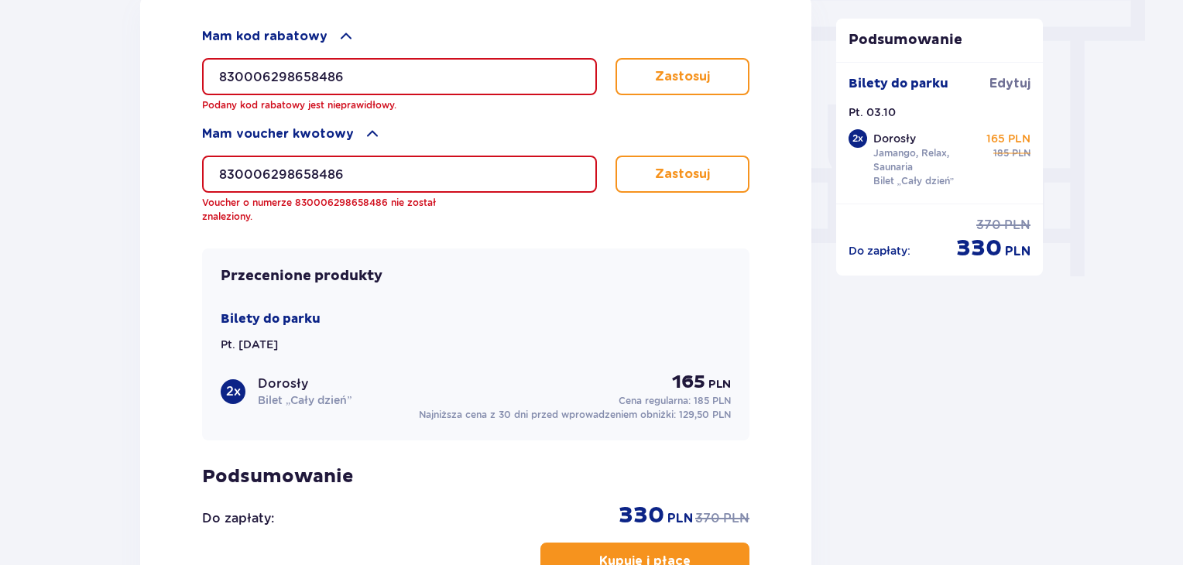
click at [466, 74] on input "830006298658486" at bounding box center [399, 76] width 395 height 37
click at [465, 74] on input "830006298658486" at bounding box center [399, 76] width 395 height 37
click at [676, 58] on button "Zastosuj" at bounding box center [683, 76] width 134 height 37
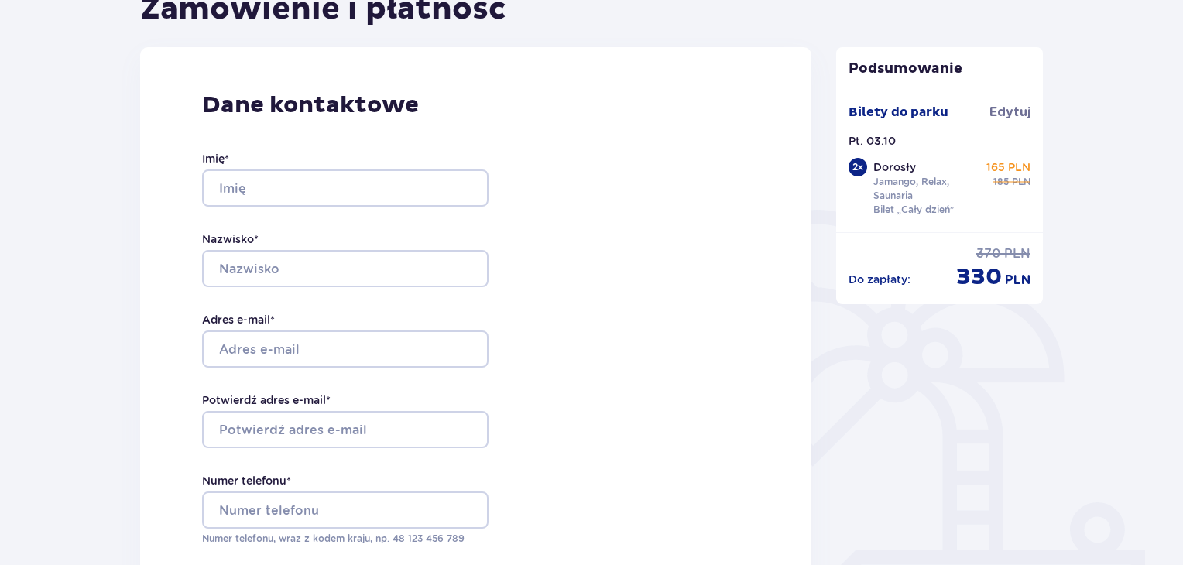
scroll to position [0, 0]
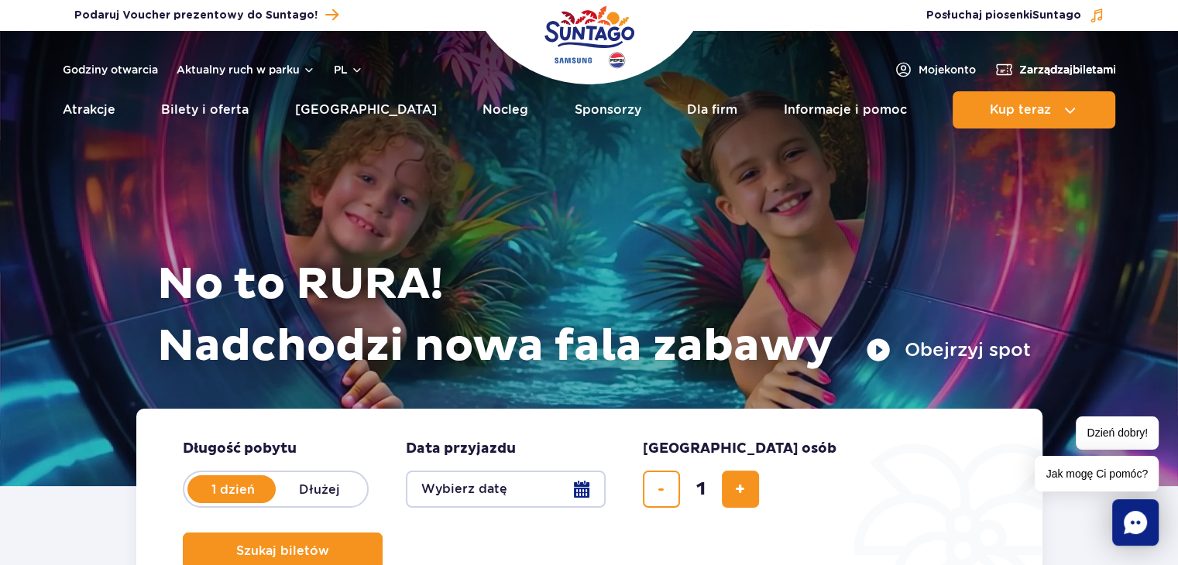
click at [1052, 75] on span "Zarządzaj biletami" at bounding box center [1067, 69] width 97 height 15
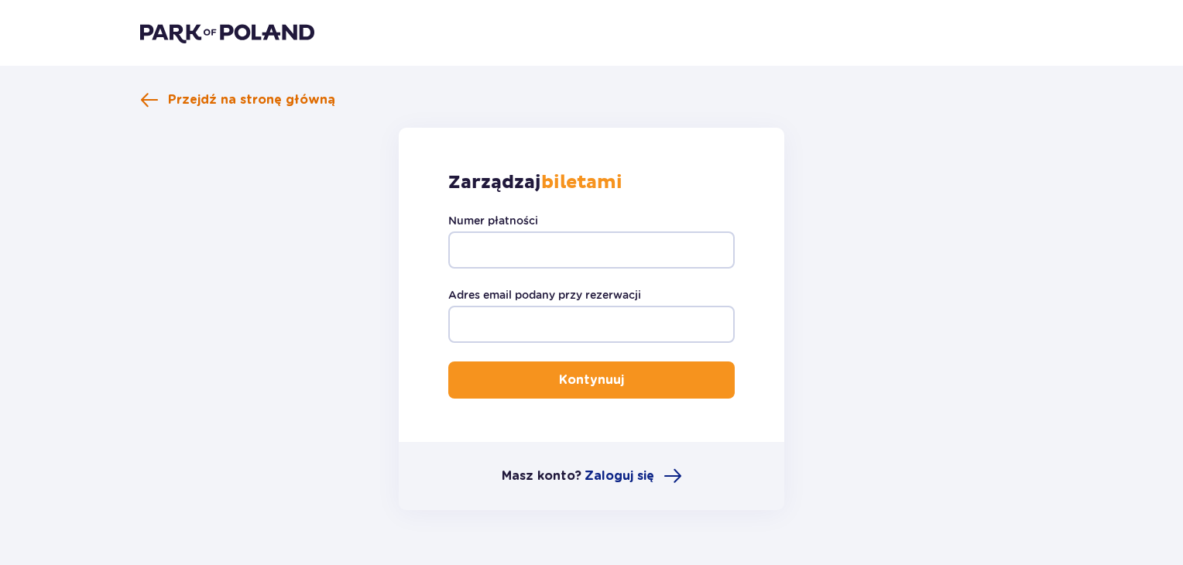
click at [213, 106] on span "Przejdź na stronę główną" at bounding box center [251, 99] width 167 height 17
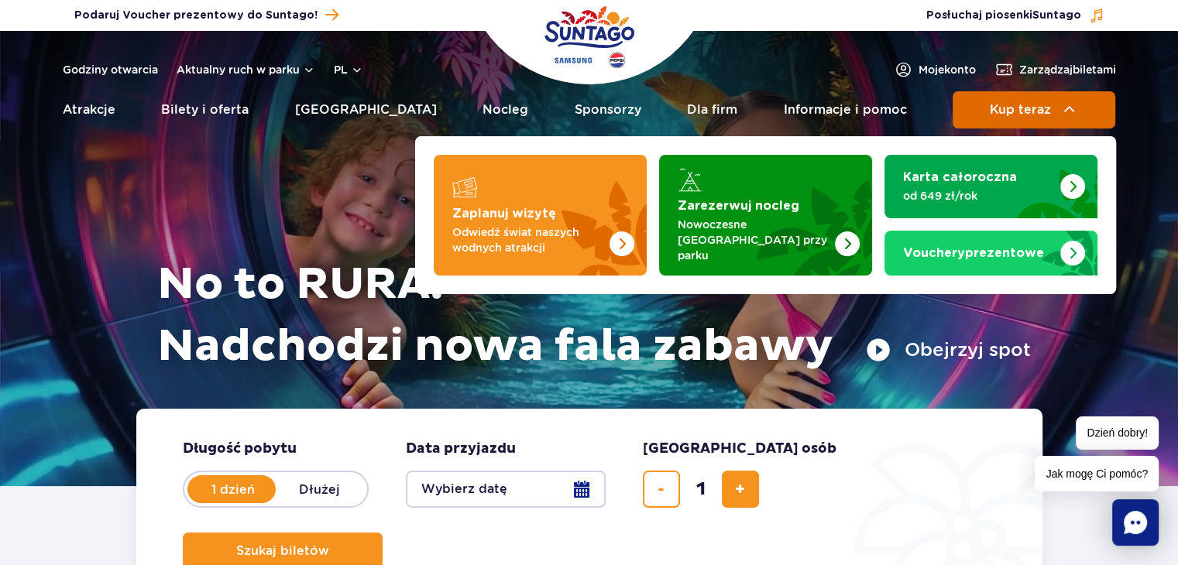
click at [1062, 111] on img at bounding box center [1069, 110] width 19 height 19
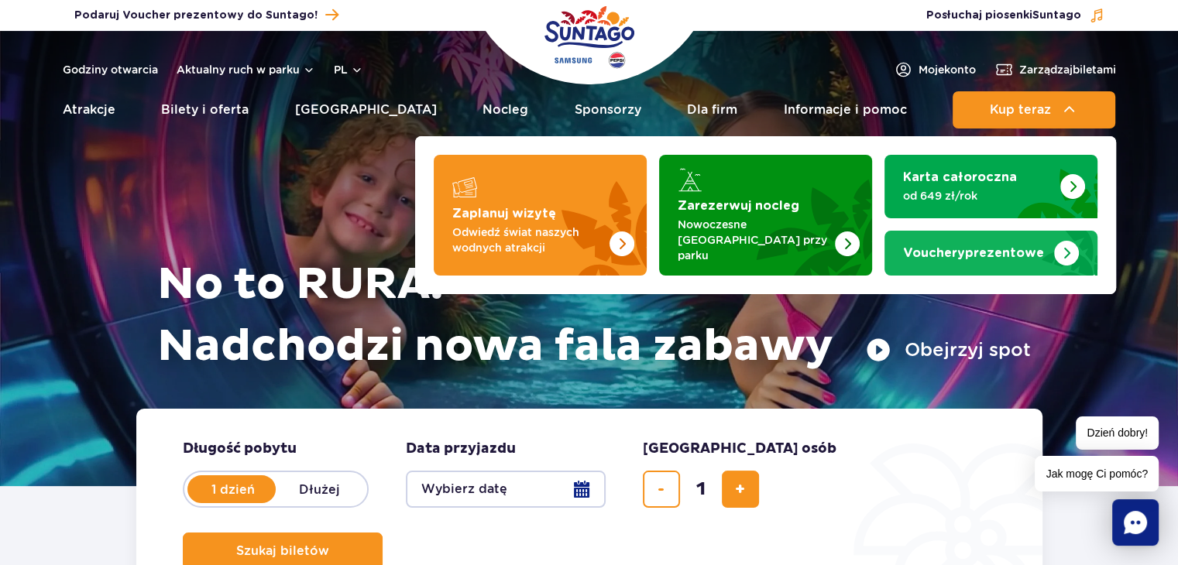
click at [1066, 241] on img "Vouchery prezentowe" at bounding box center [1066, 253] width 25 height 25
